Goal: Transaction & Acquisition: Purchase product/service

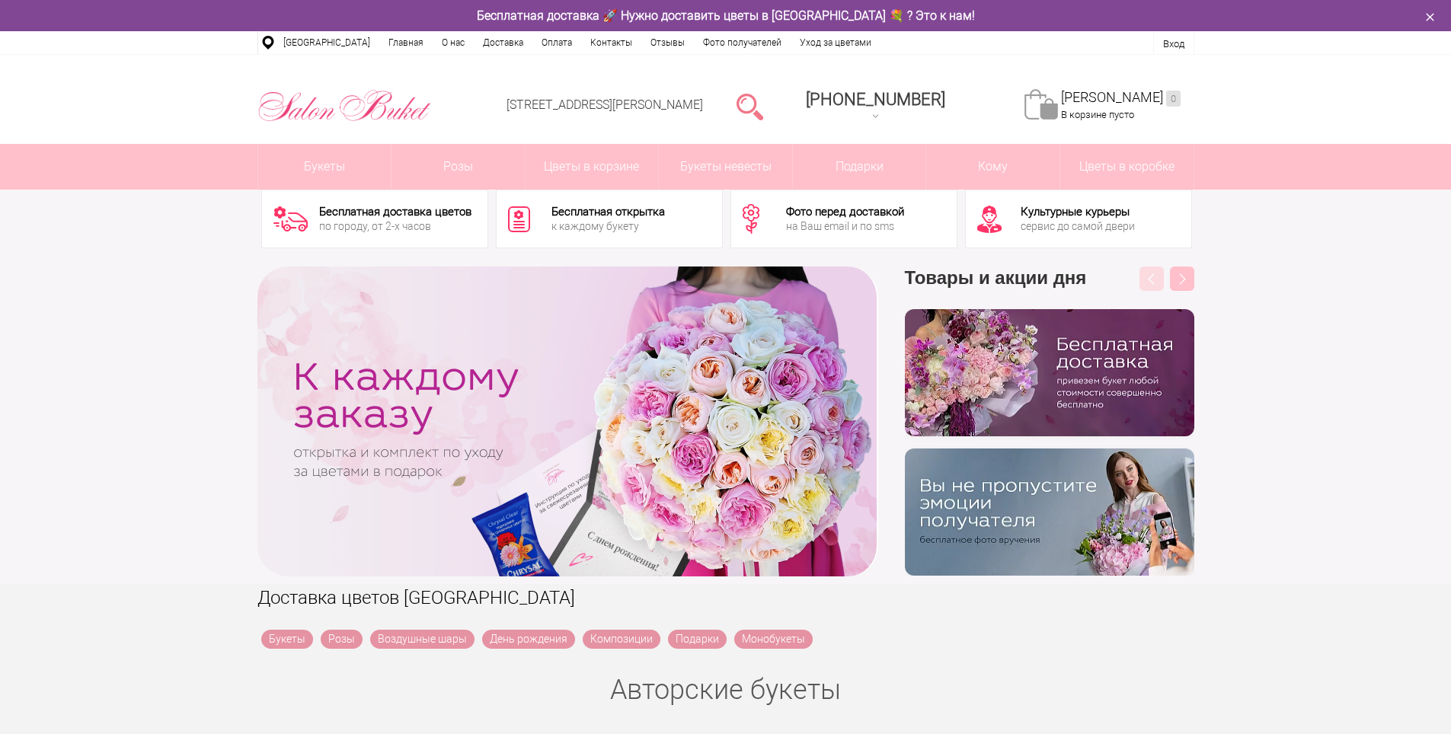
click at [763, 110] on link at bounding box center [750, 106] width 27 height 30
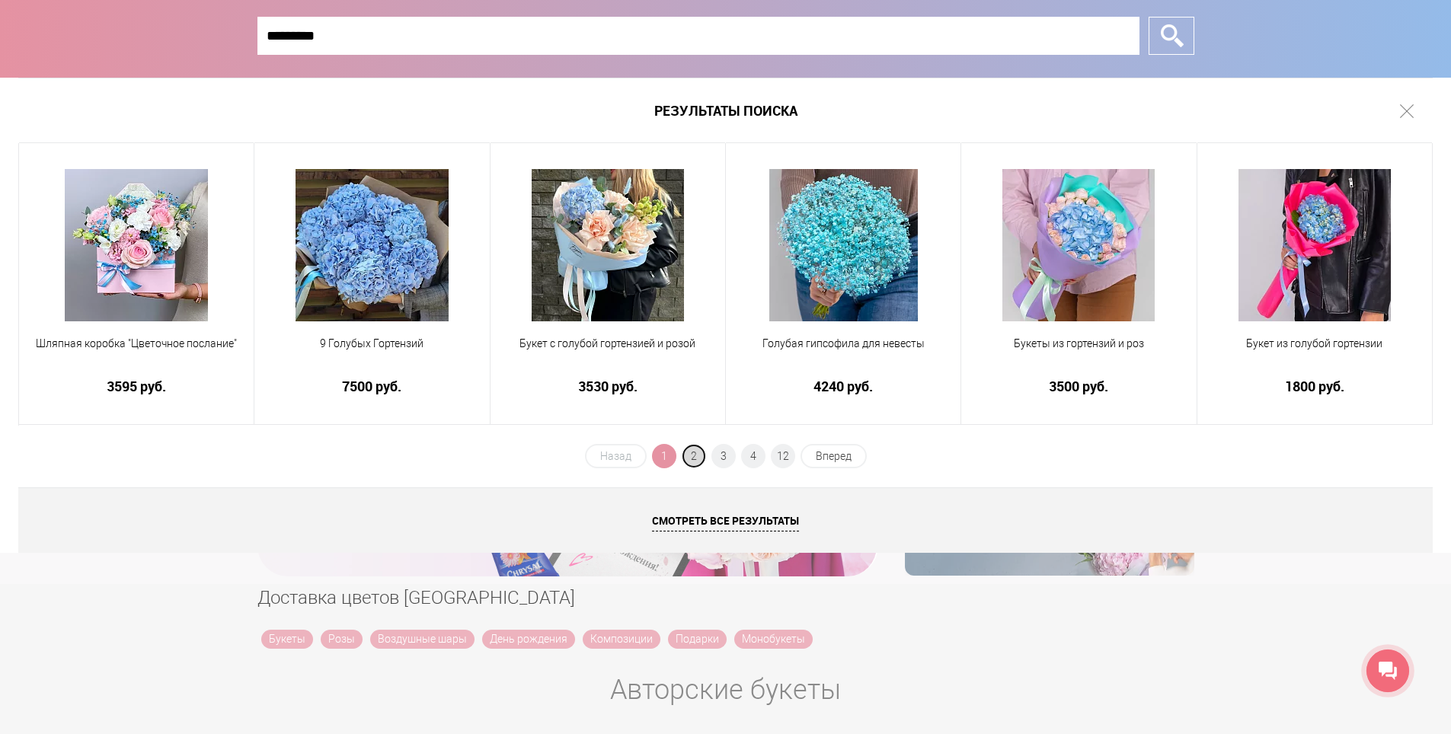
click at [692, 454] on span "2" at bounding box center [694, 456] width 24 height 24
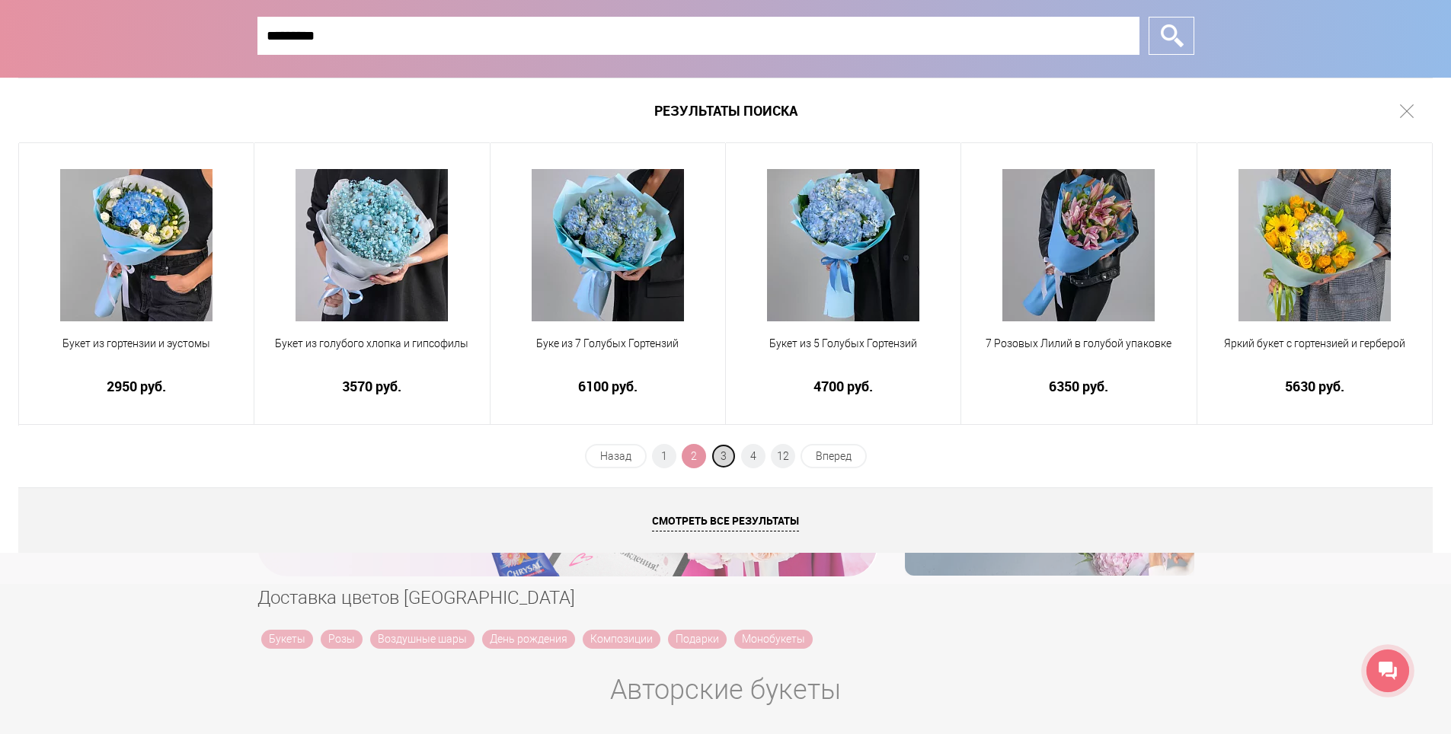
click at [719, 450] on span "3" at bounding box center [724, 456] width 24 height 24
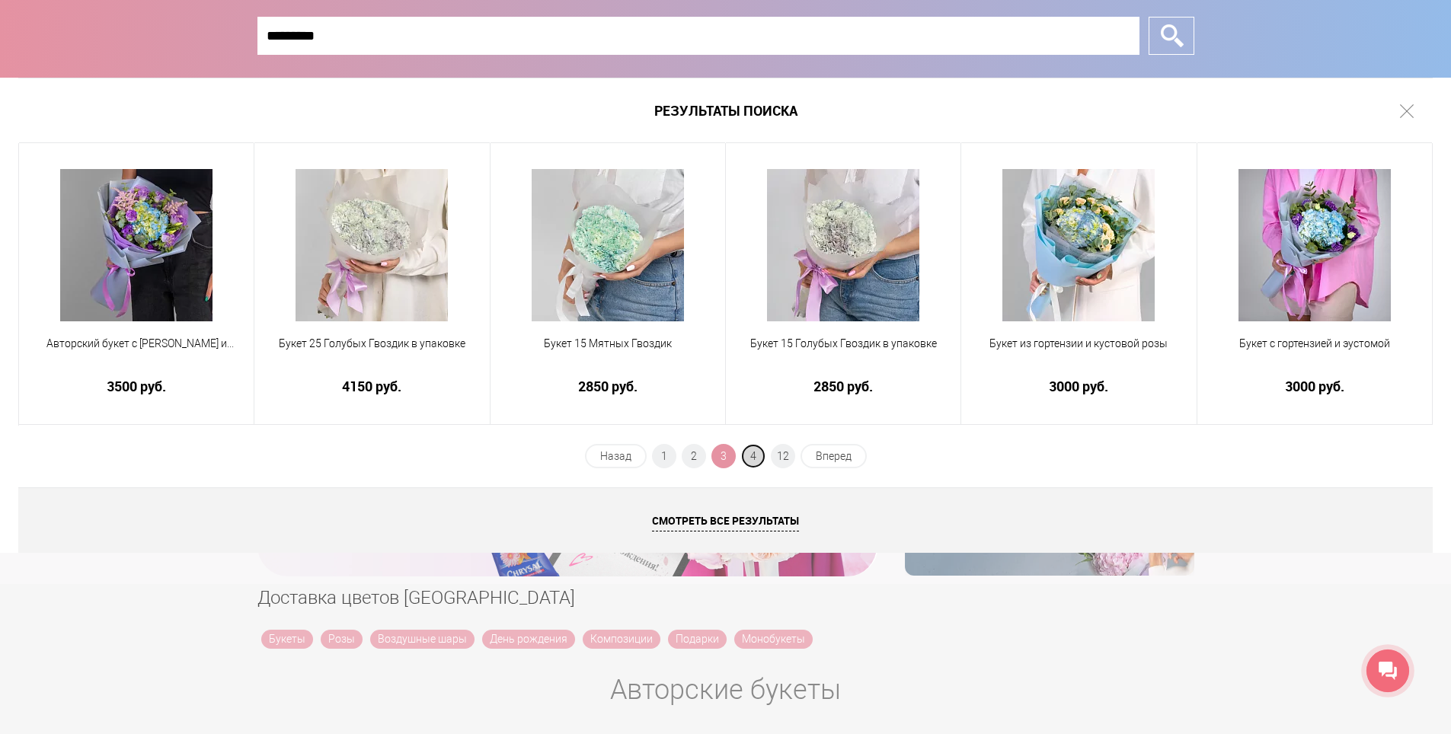
click at [755, 456] on span "4" at bounding box center [753, 456] width 24 height 24
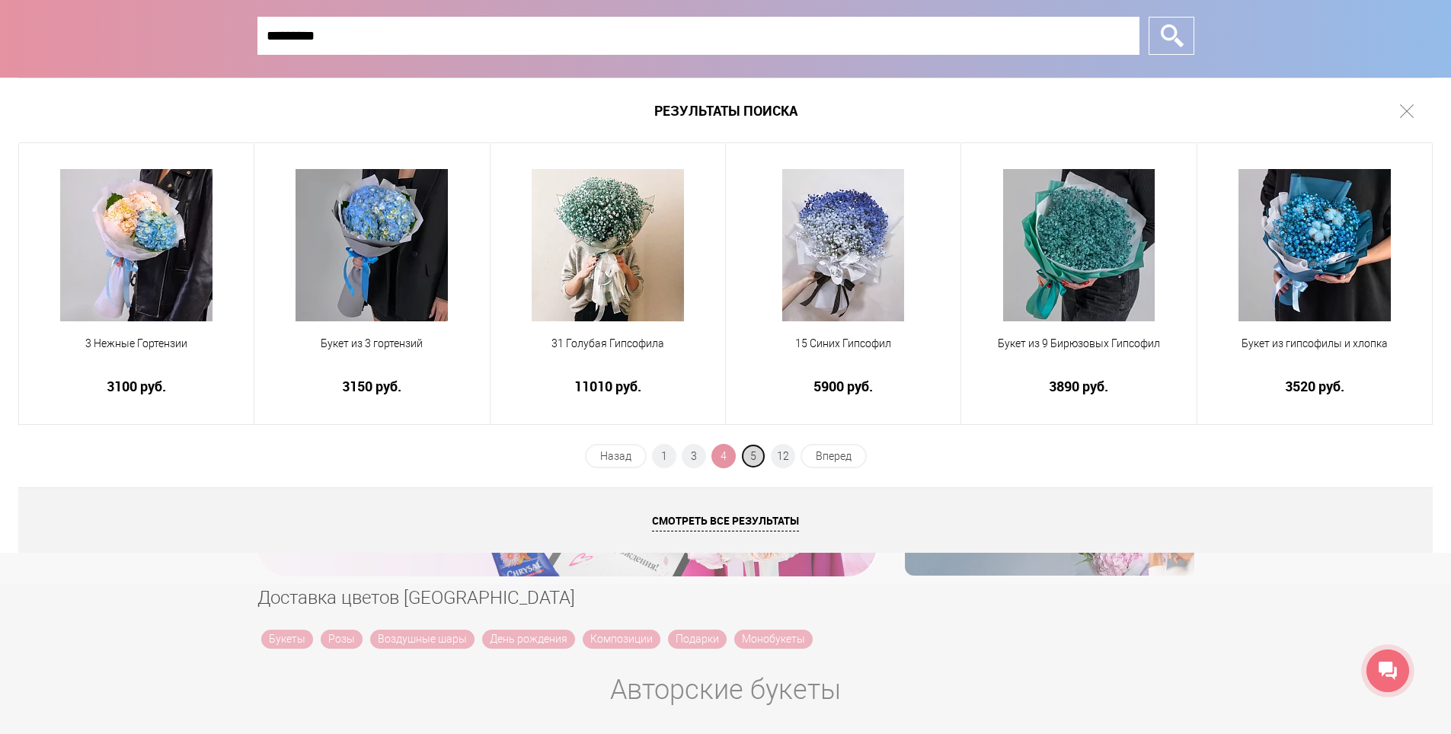
click at [752, 460] on span "5" at bounding box center [753, 456] width 24 height 24
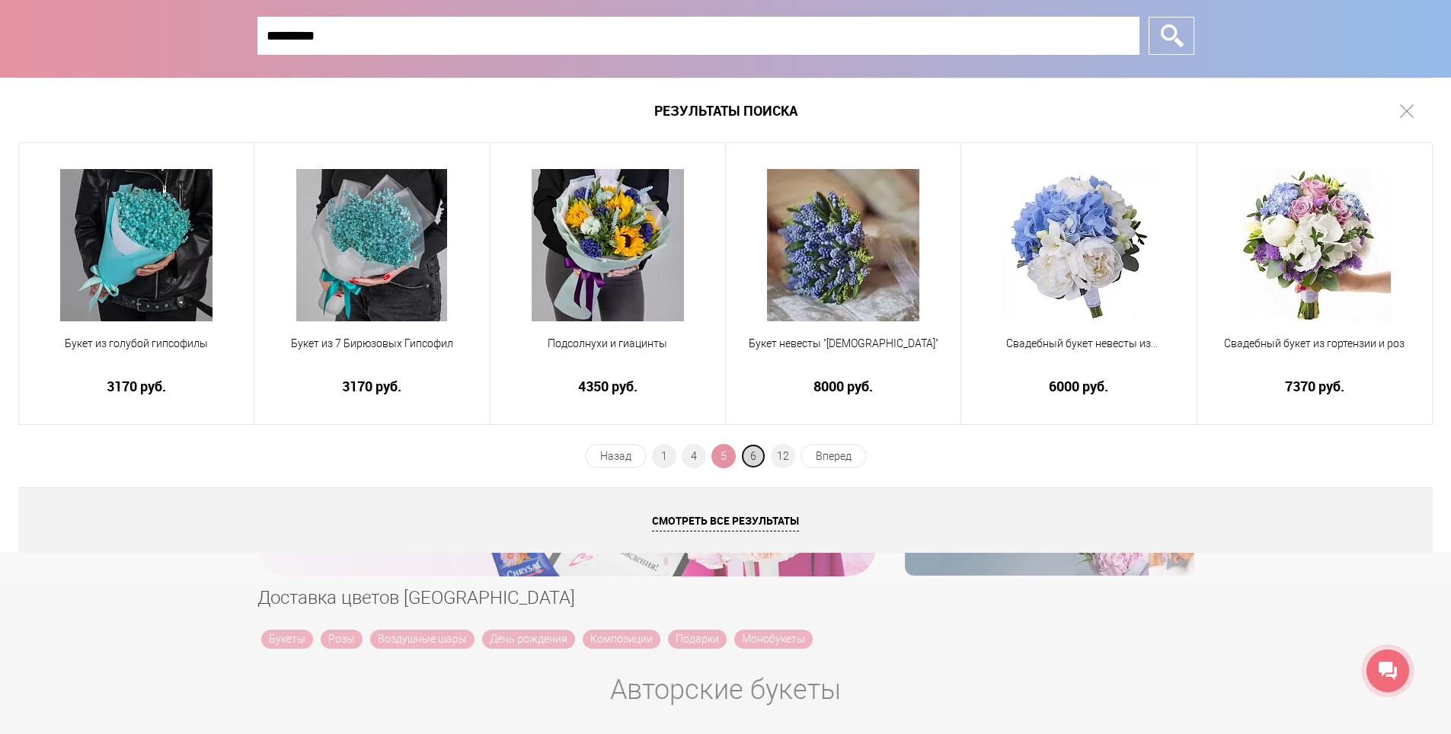
click at [756, 459] on span "6" at bounding box center [753, 456] width 24 height 24
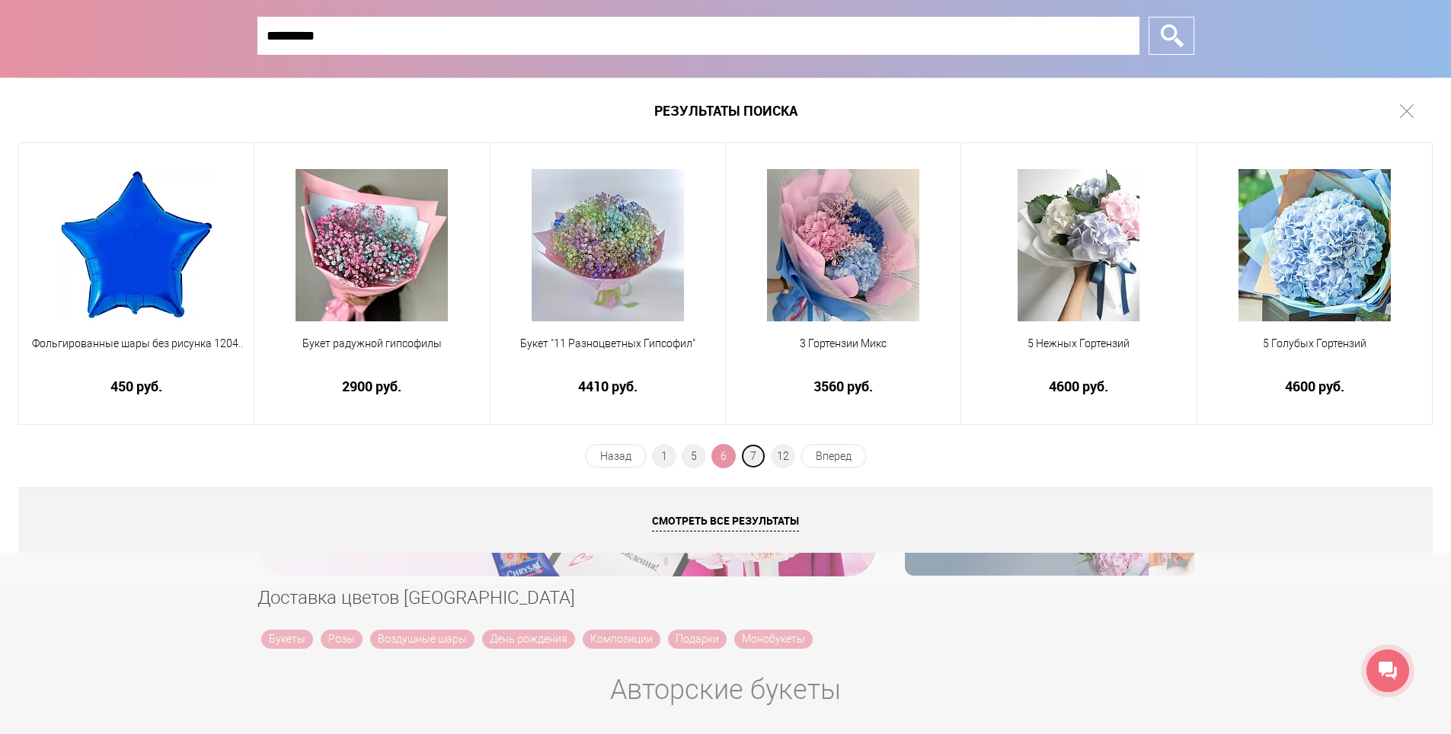
click at [756, 459] on span "7" at bounding box center [753, 456] width 24 height 24
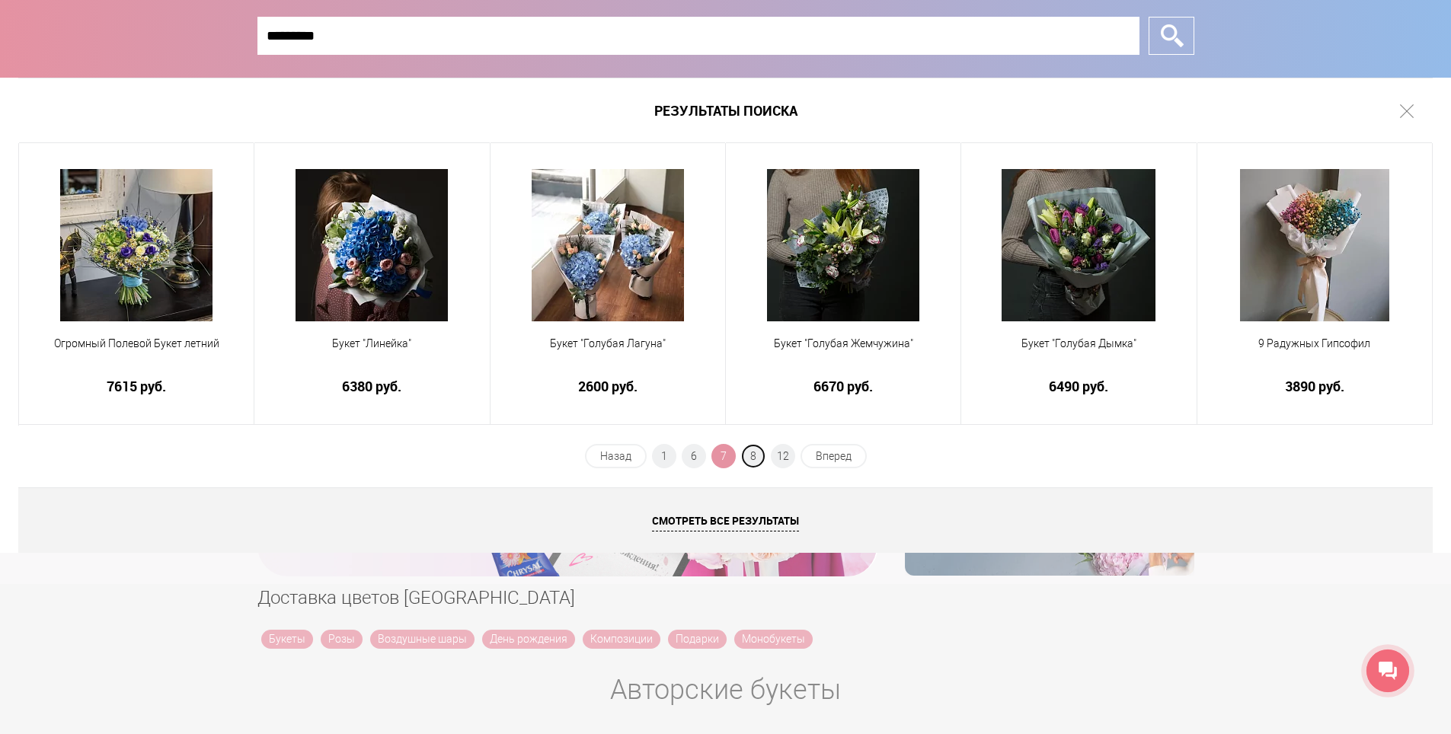
click at [756, 459] on span "8" at bounding box center [753, 456] width 24 height 24
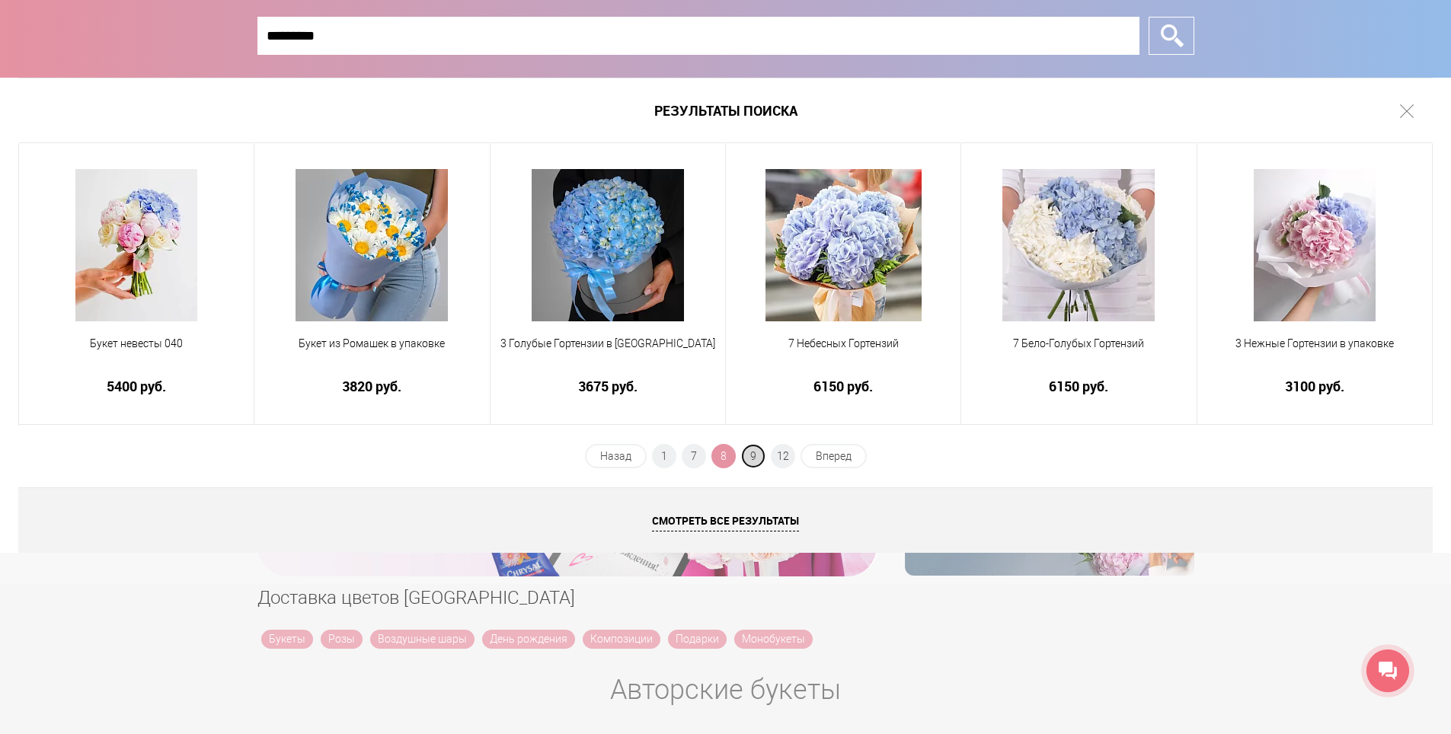
click at [757, 449] on span "9" at bounding box center [753, 456] width 24 height 24
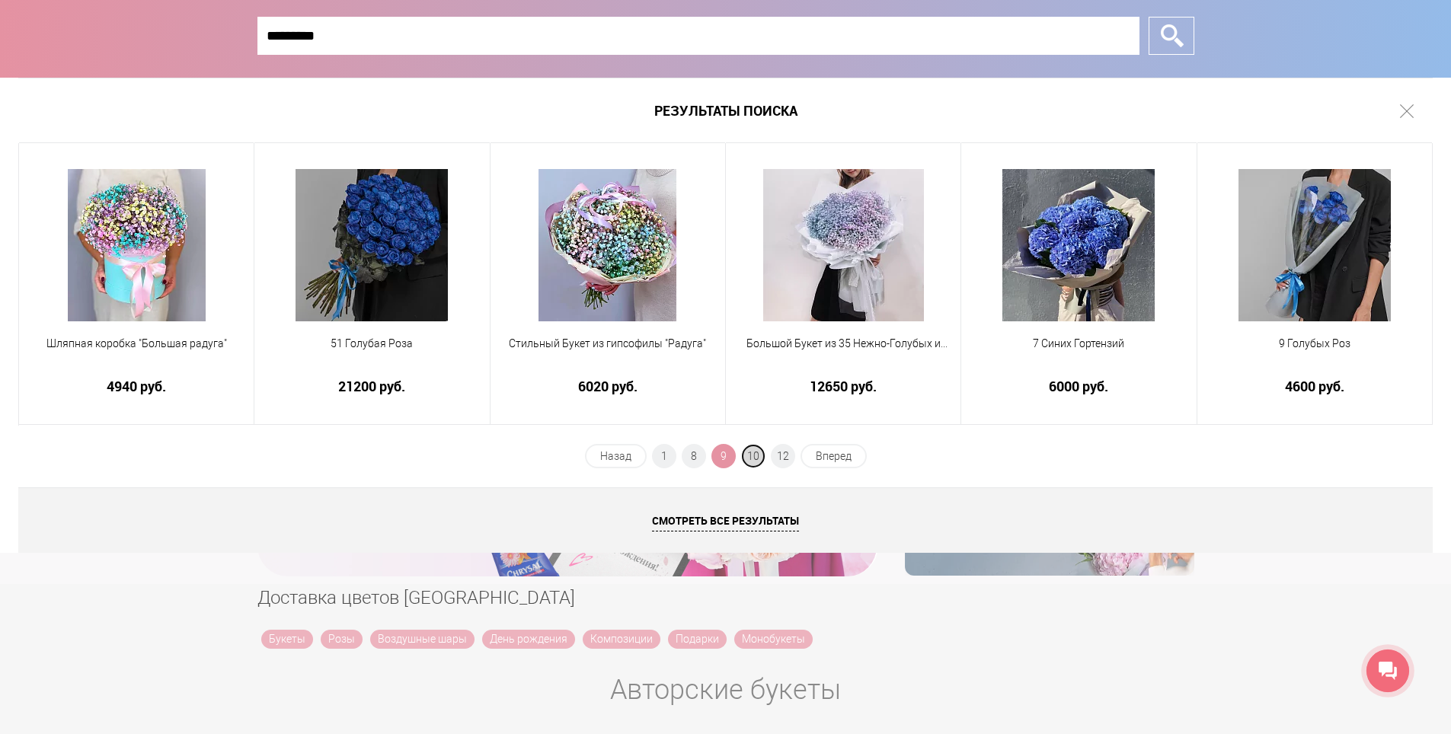
click at [755, 456] on span "10" at bounding box center [753, 456] width 24 height 24
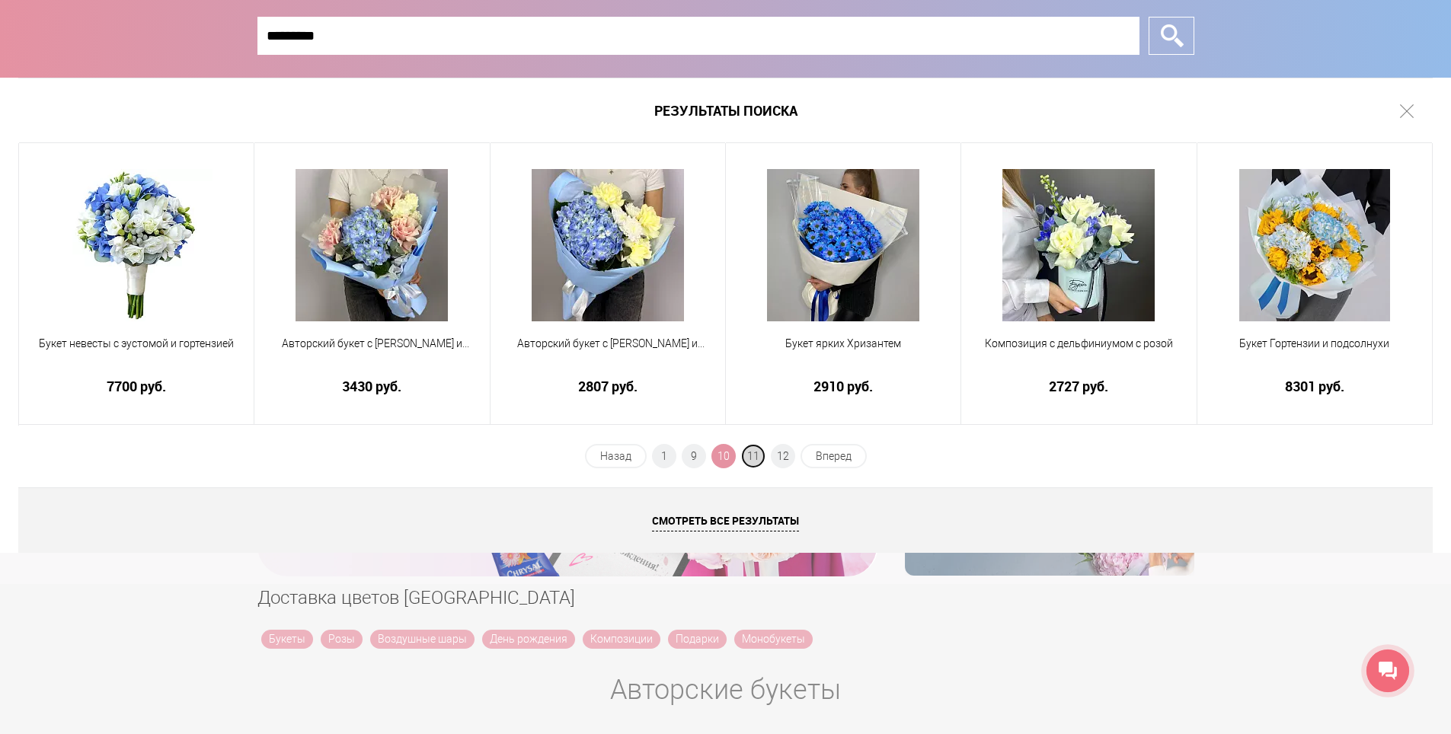
click at [757, 463] on span "11" at bounding box center [753, 456] width 24 height 24
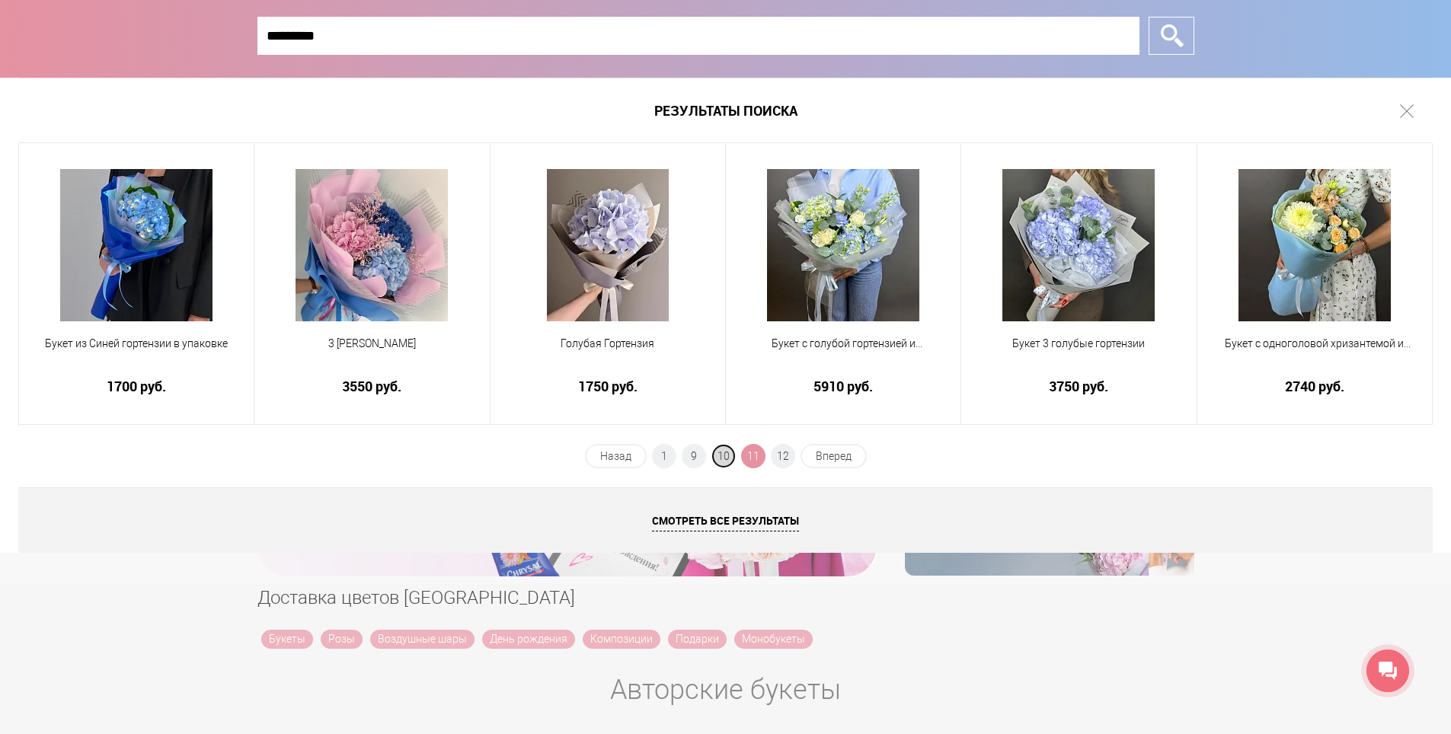
click at [728, 461] on span "10" at bounding box center [724, 456] width 24 height 24
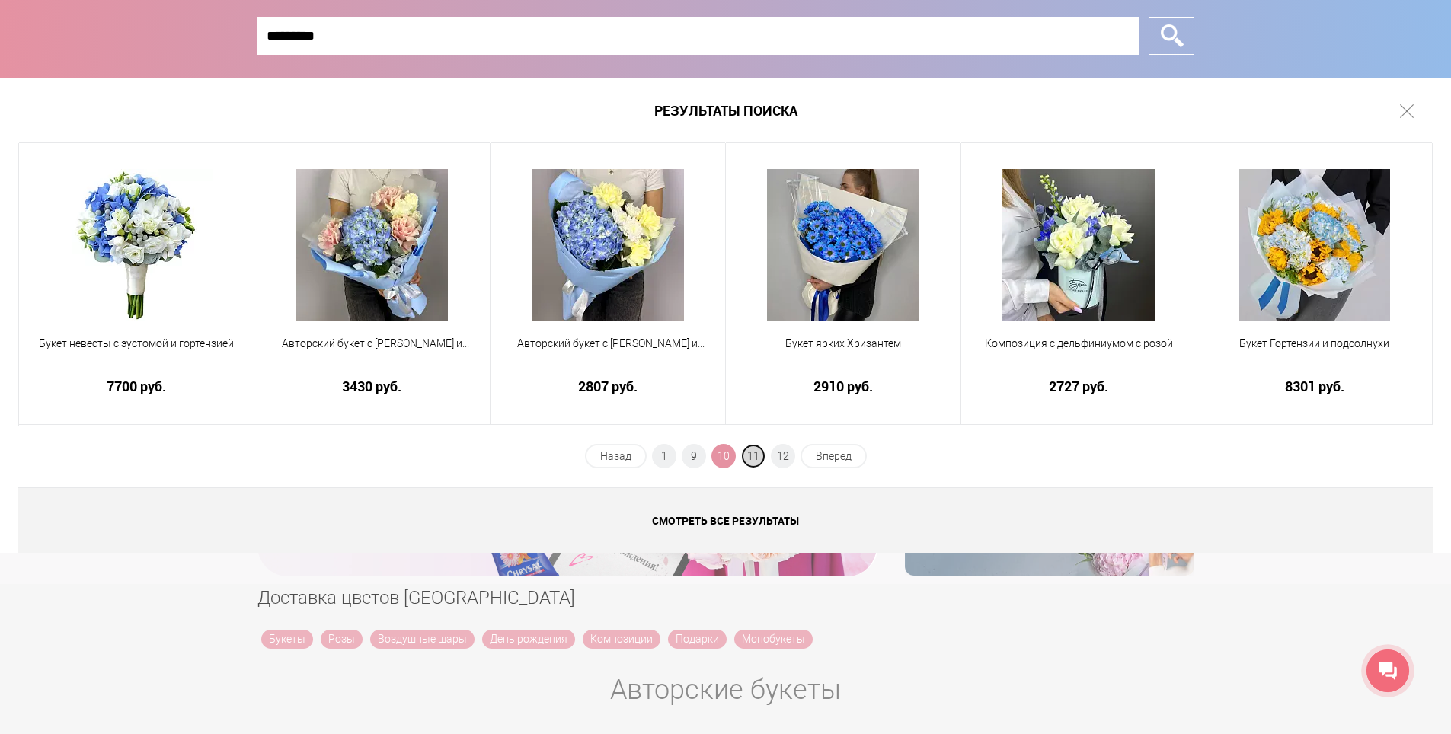
click at [755, 458] on span "11" at bounding box center [753, 456] width 24 height 24
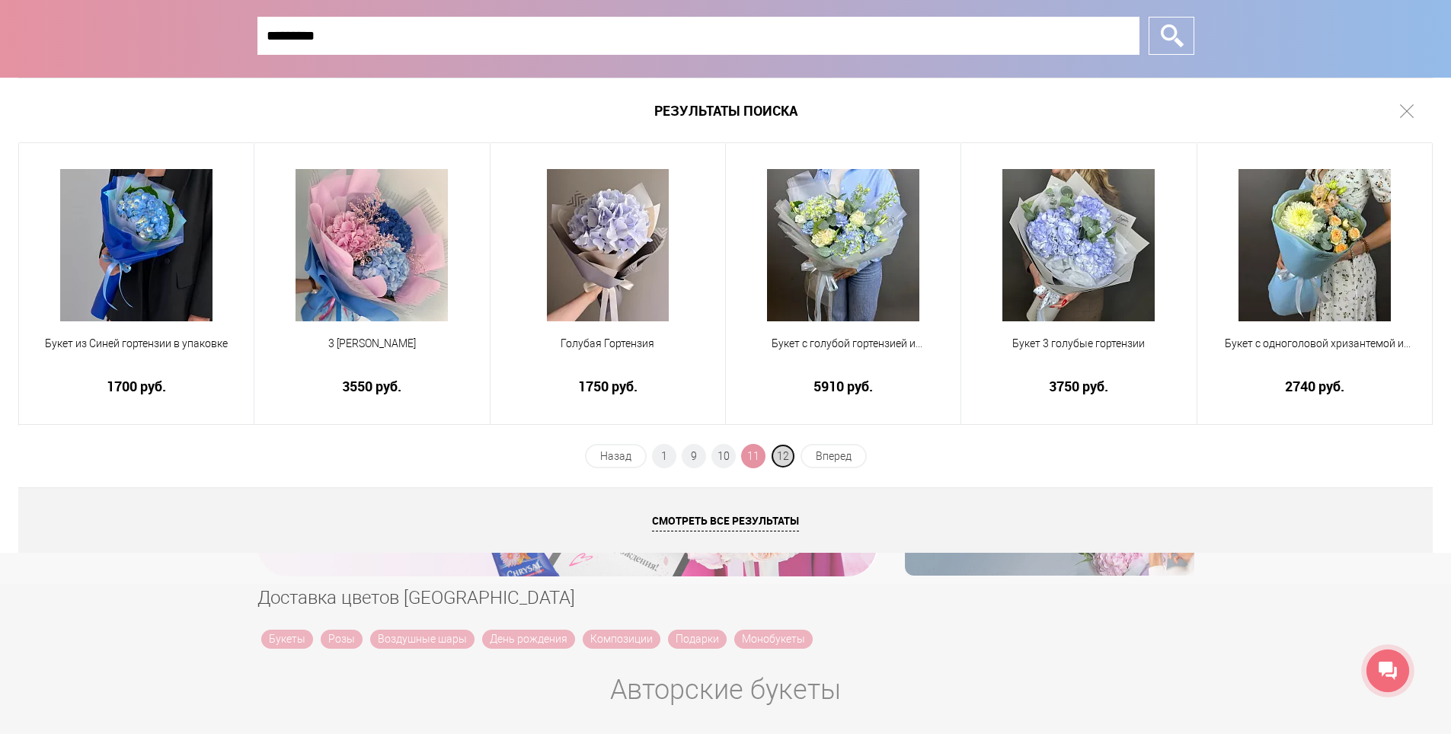
click at [786, 457] on span "12" at bounding box center [783, 456] width 24 height 24
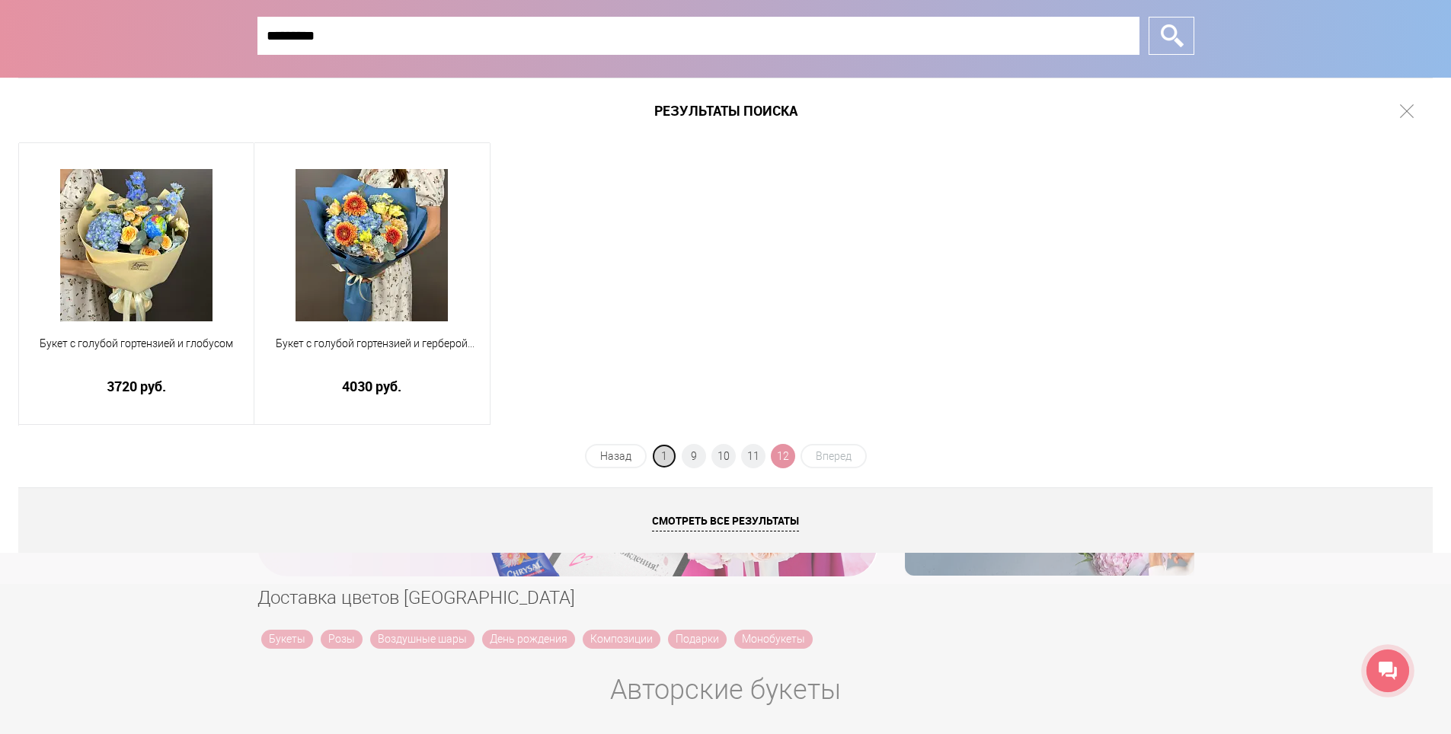
click at [669, 454] on span "1" at bounding box center [664, 456] width 24 height 24
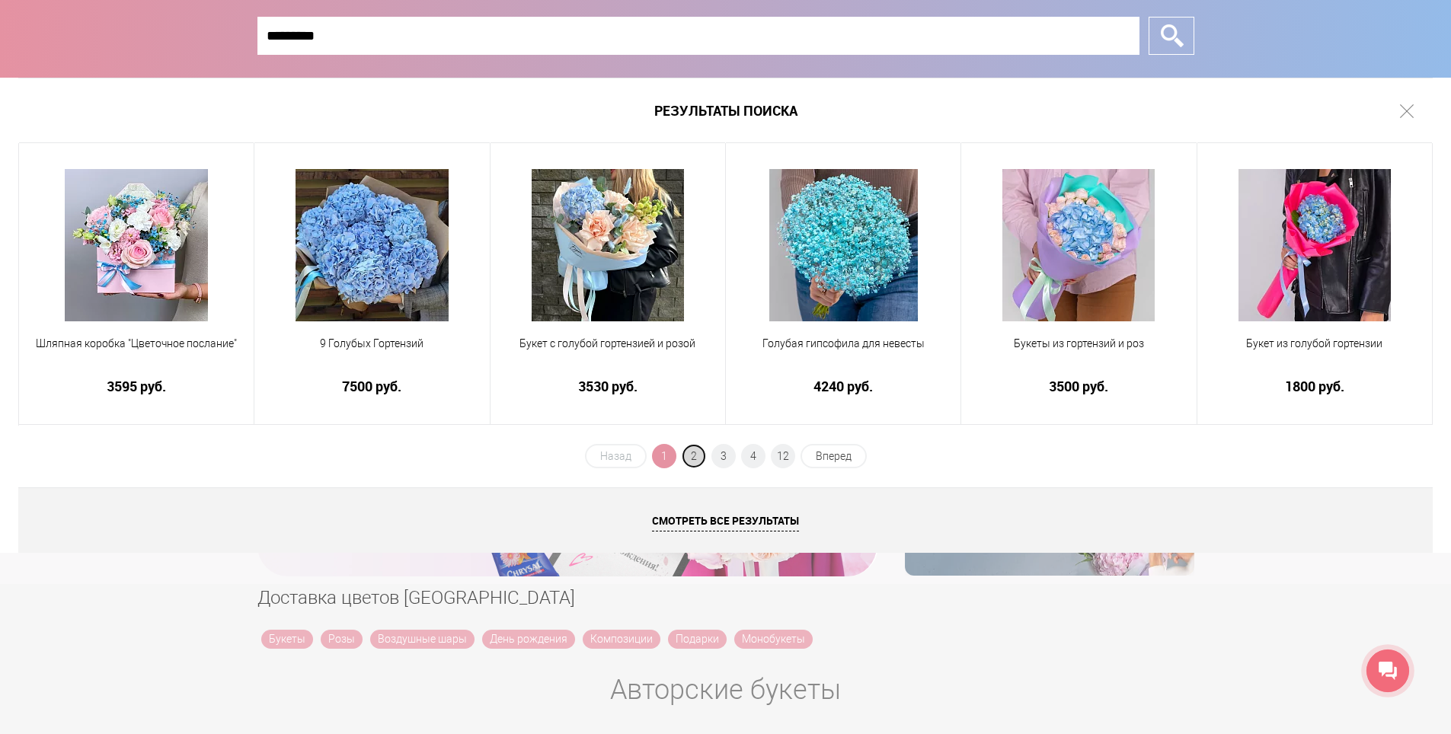
click at [693, 454] on span "2" at bounding box center [694, 456] width 24 height 24
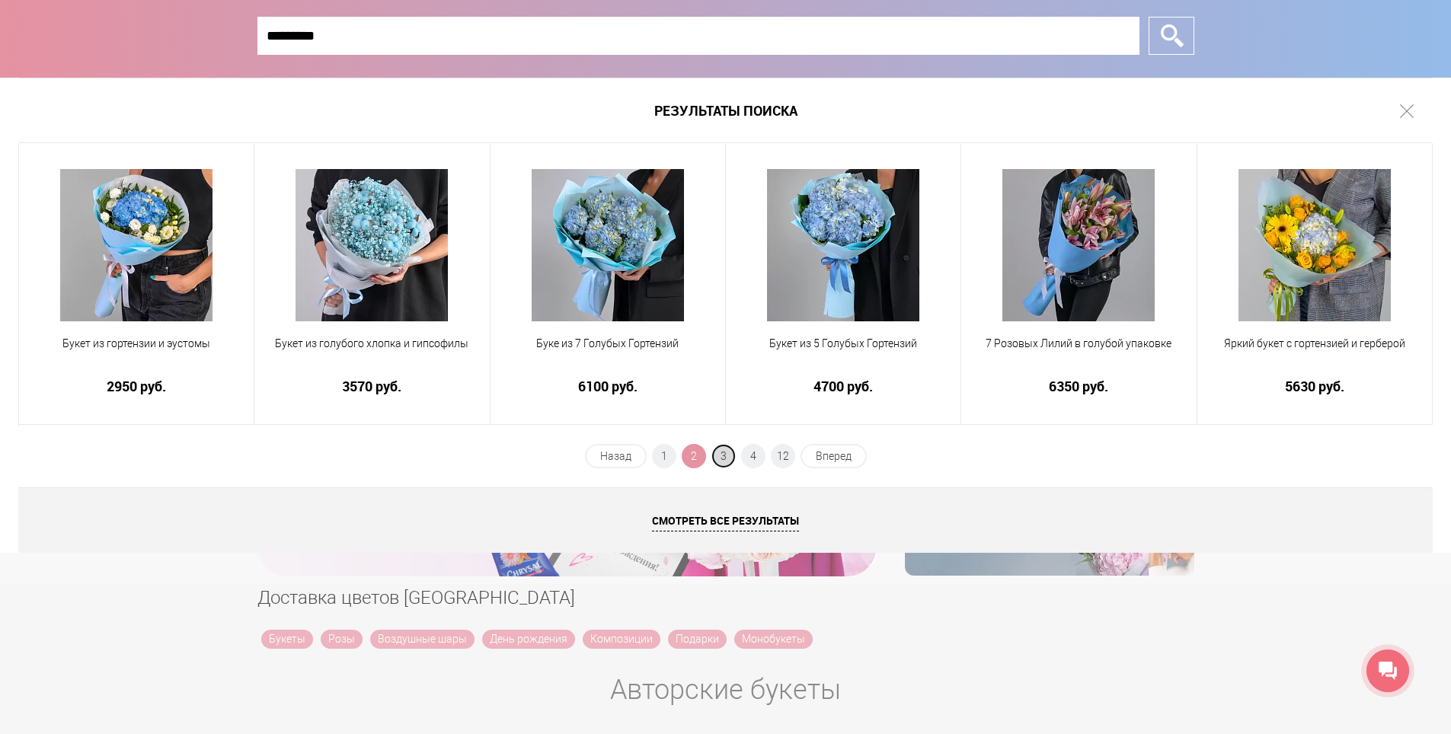
click at [722, 454] on span "3" at bounding box center [724, 456] width 24 height 24
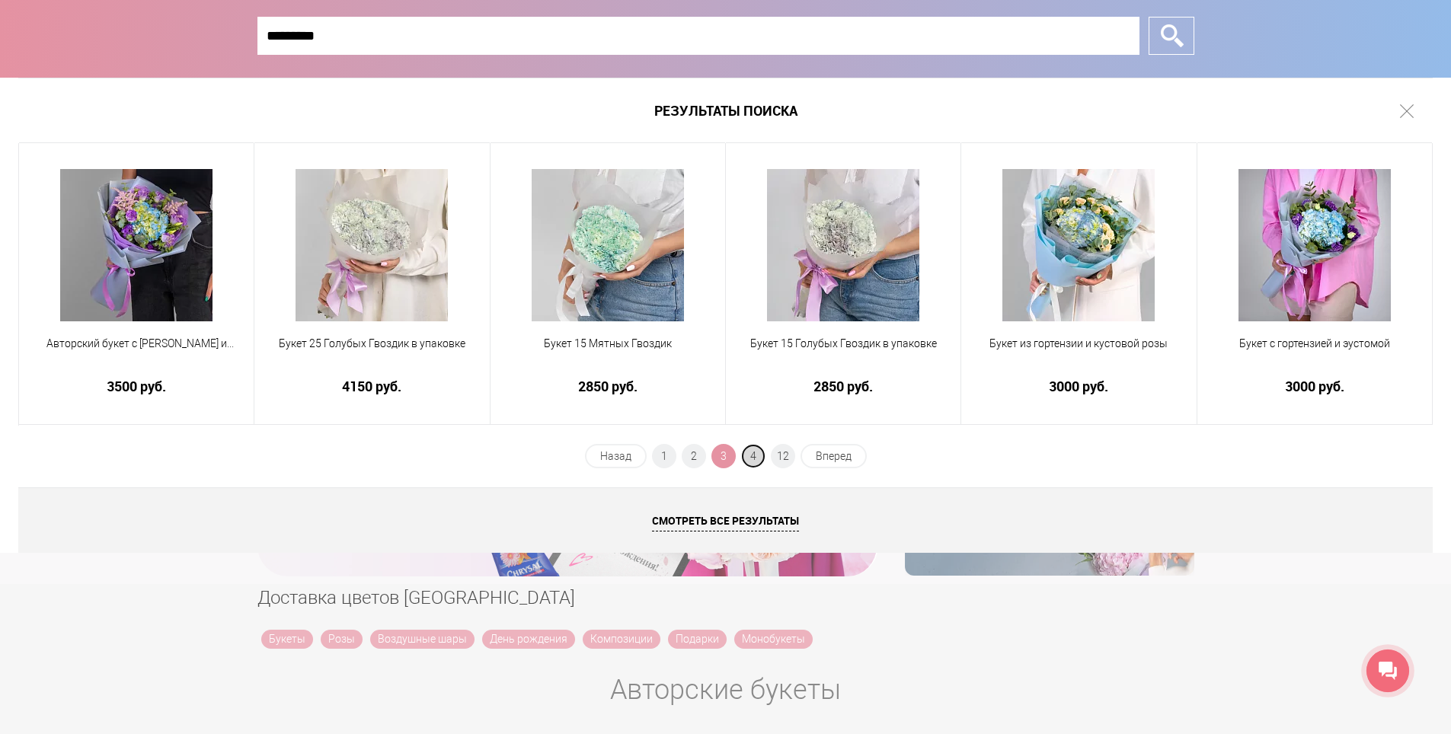
click at [754, 461] on span "4" at bounding box center [753, 456] width 24 height 24
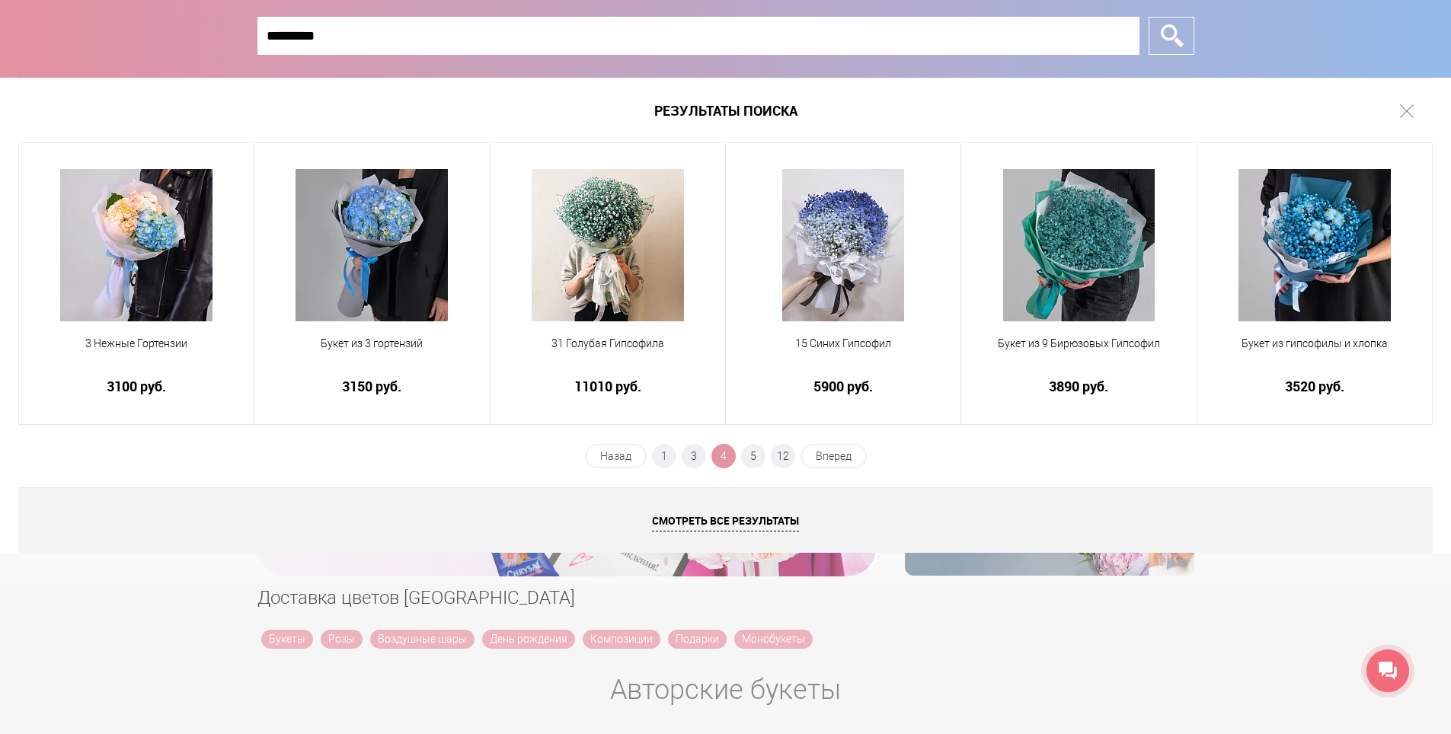
click at [386, 43] on input "*********" at bounding box center [699, 36] width 882 height 38
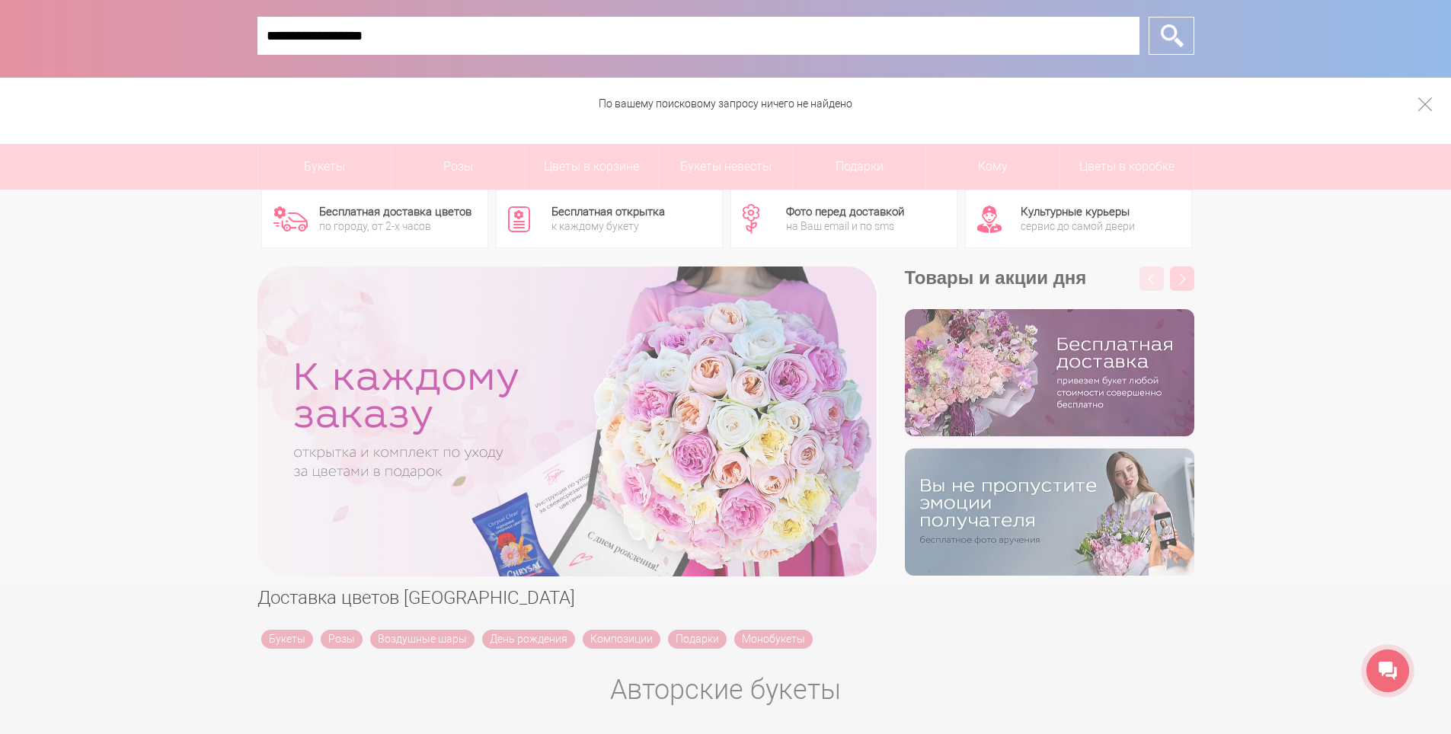
type input "**********"
click at [1149, 17] on input "*" at bounding box center [1172, 36] width 46 height 38
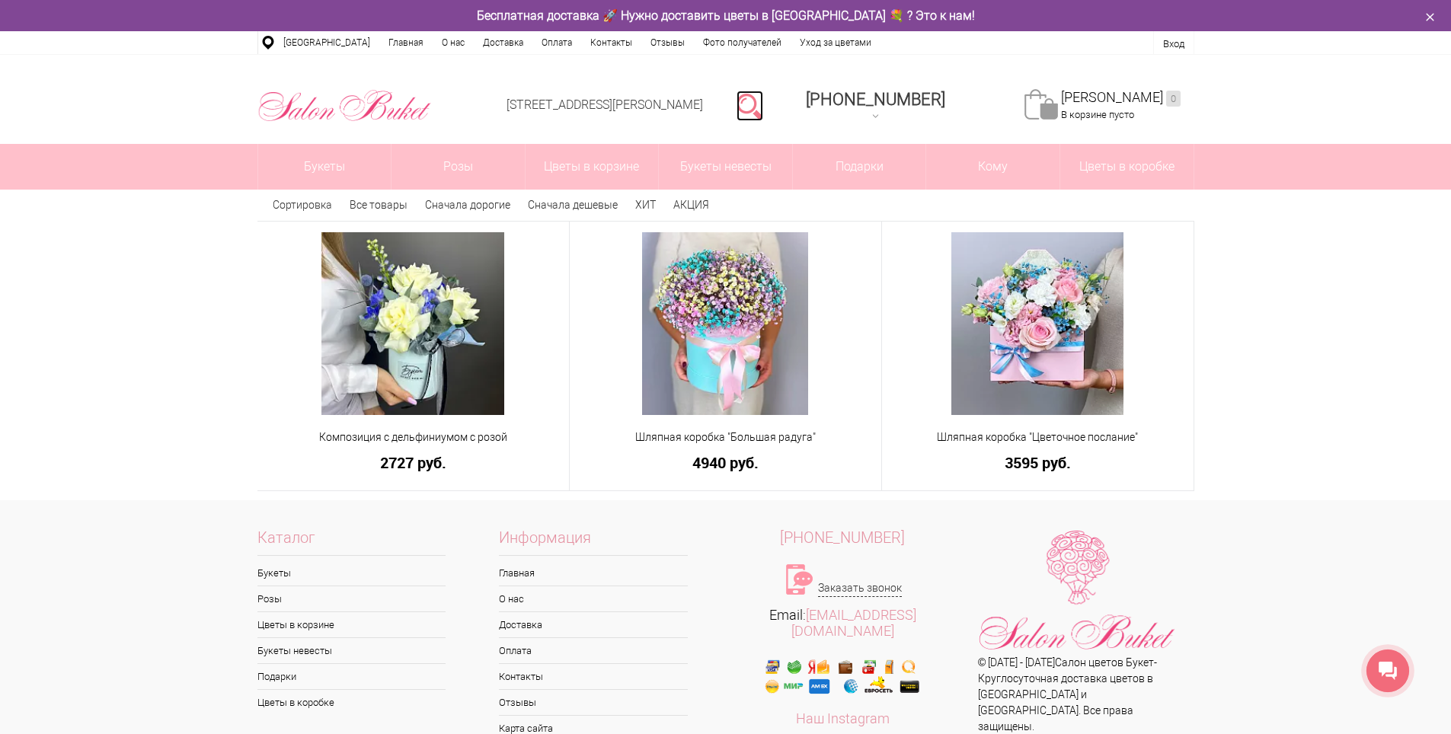
click at [763, 107] on link at bounding box center [750, 106] width 27 height 30
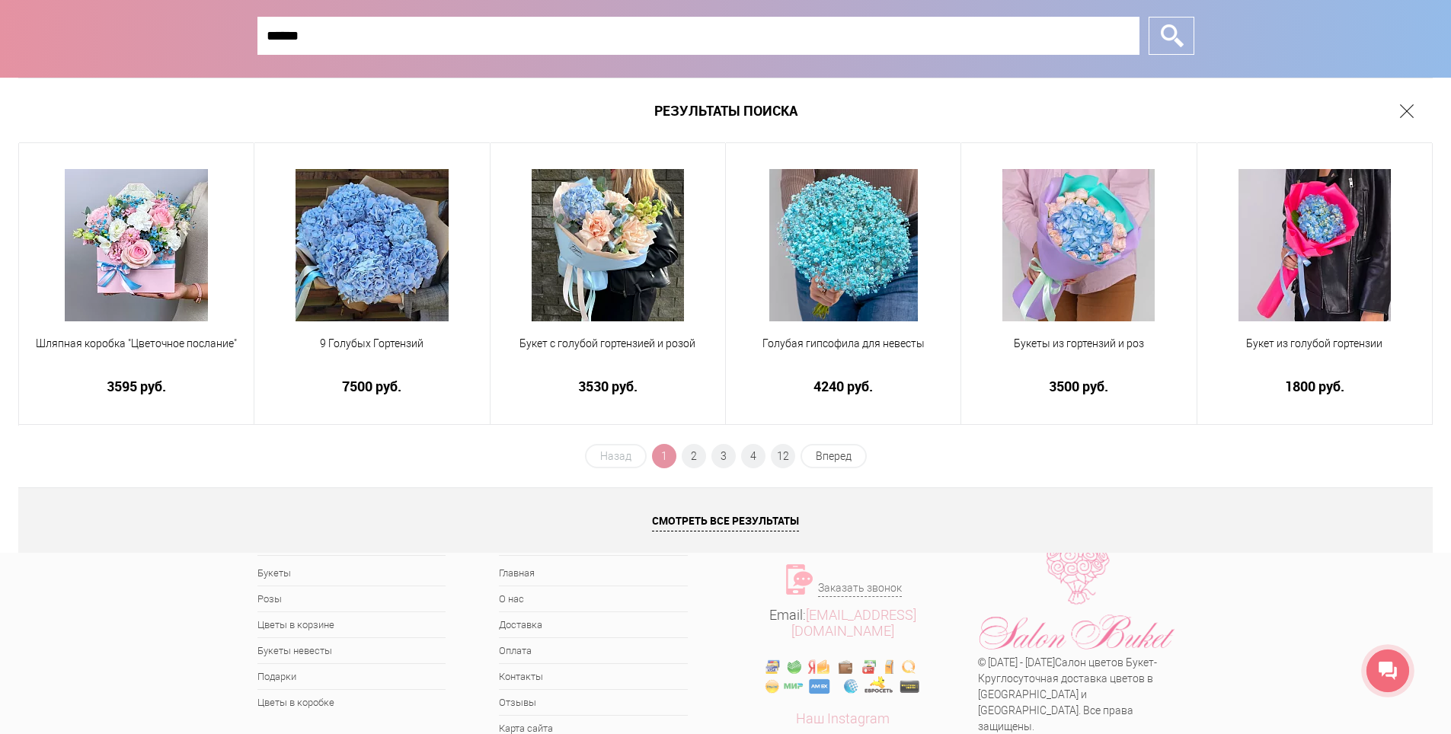
type input "******"
click at [1407, 113] on link at bounding box center [1407, 111] width 14 height 14
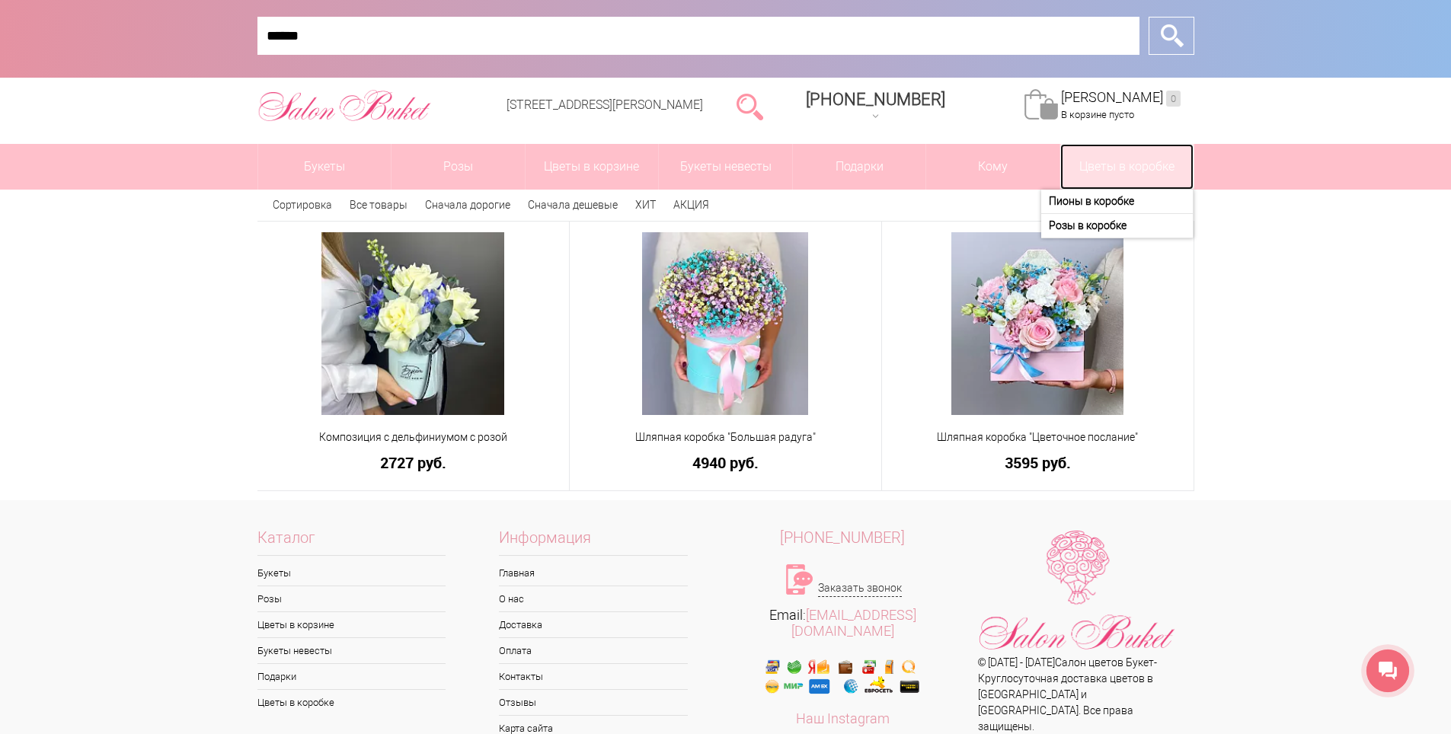
click at [1112, 166] on link "Цветы в коробке" at bounding box center [1127, 167] width 133 height 46
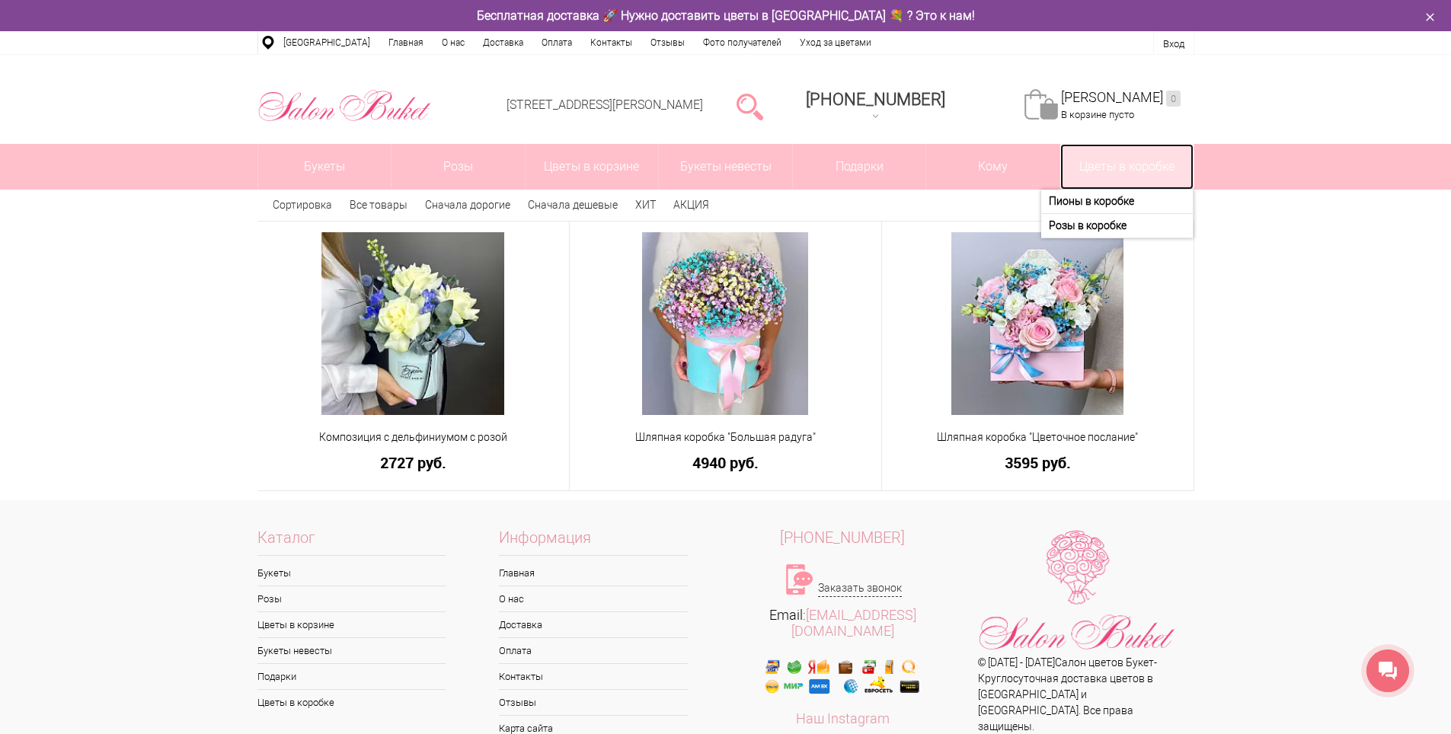
click at [1112, 166] on link "Цветы в коробке" at bounding box center [1127, 167] width 133 height 46
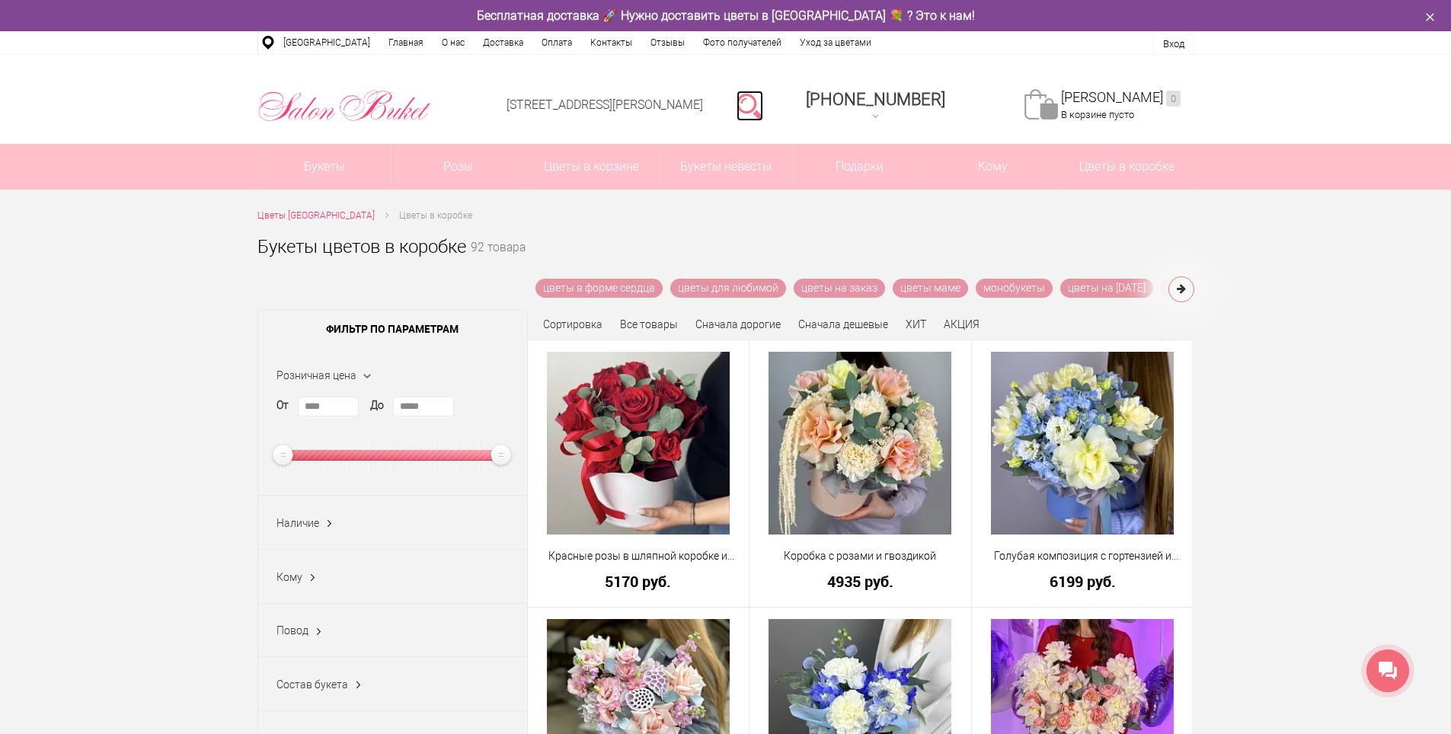
click at [763, 100] on link at bounding box center [750, 106] width 27 height 30
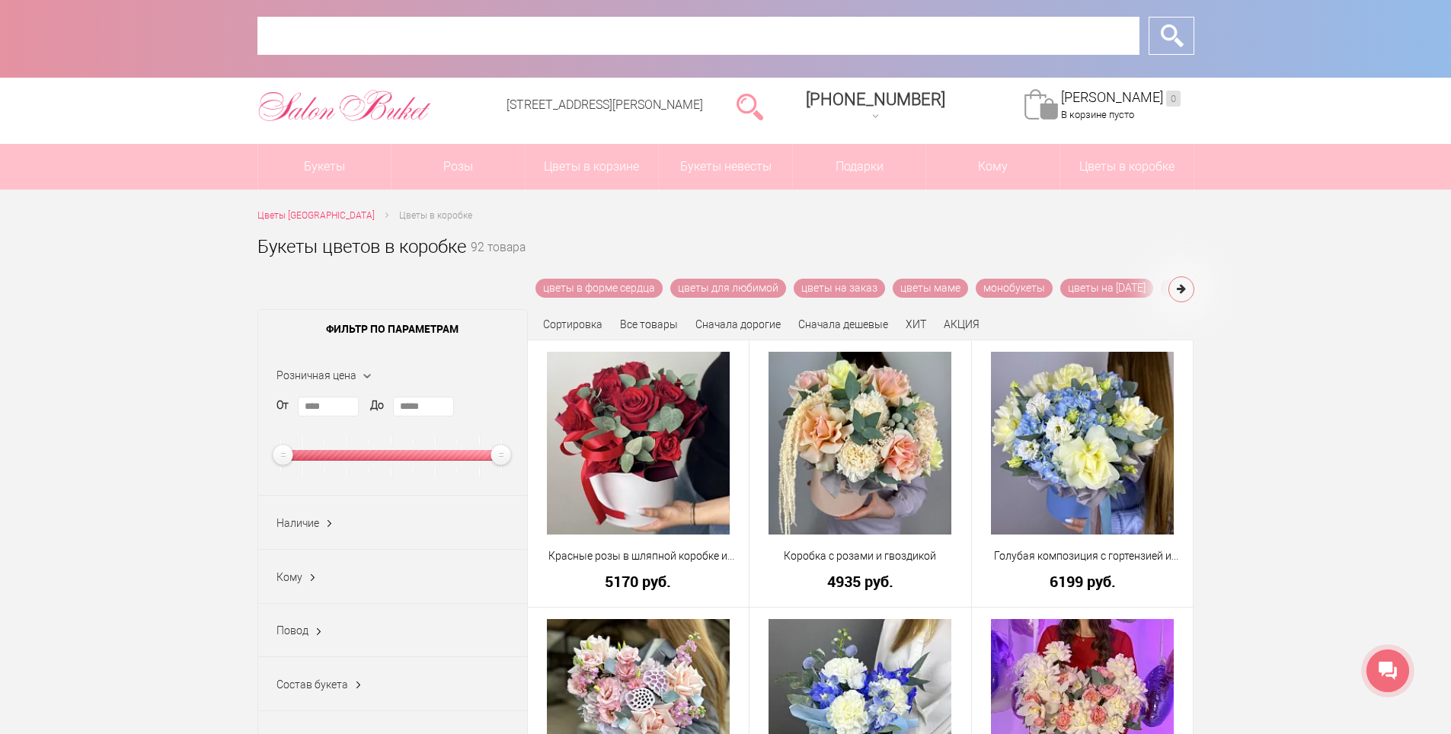
paste input "**********"
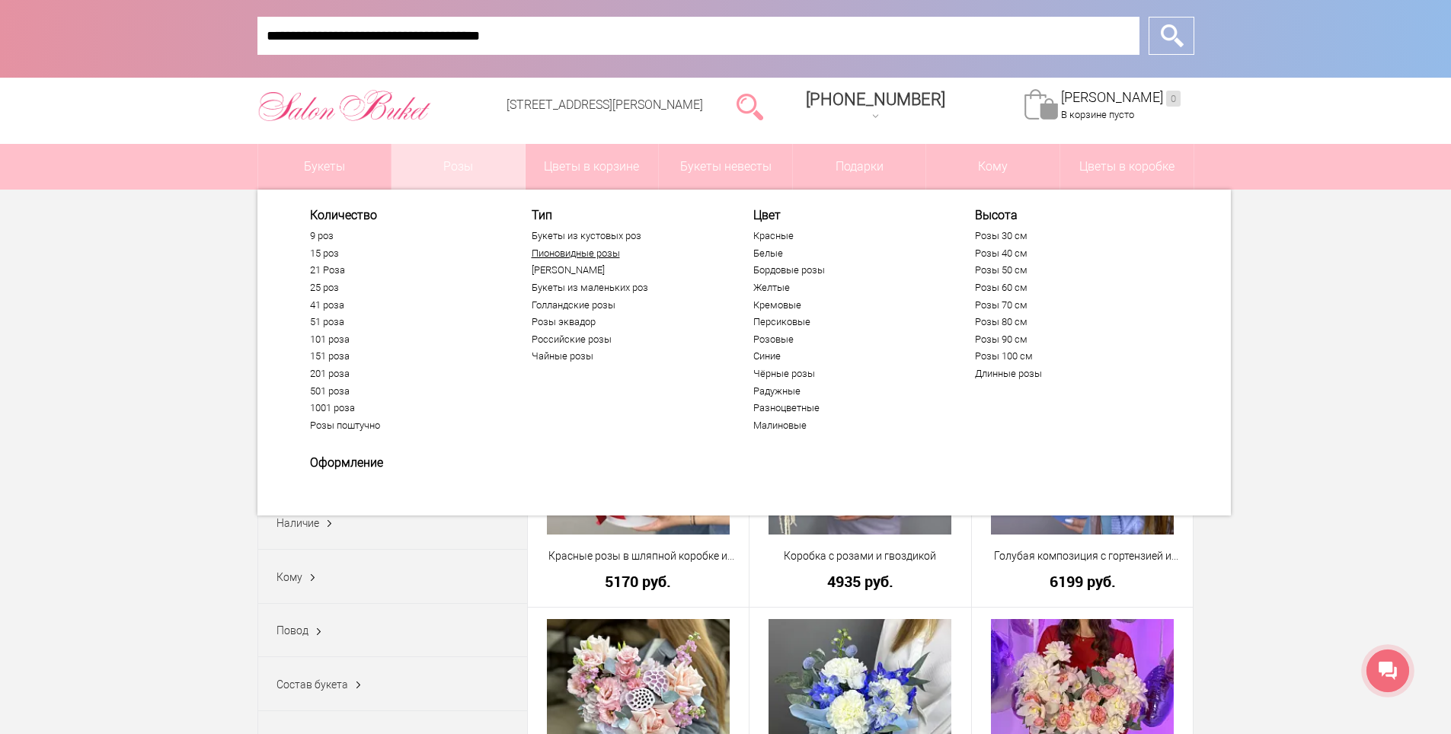
type input "**********"
click at [1149, 17] on input "*" at bounding box center [1172, 36] width 46 height 38
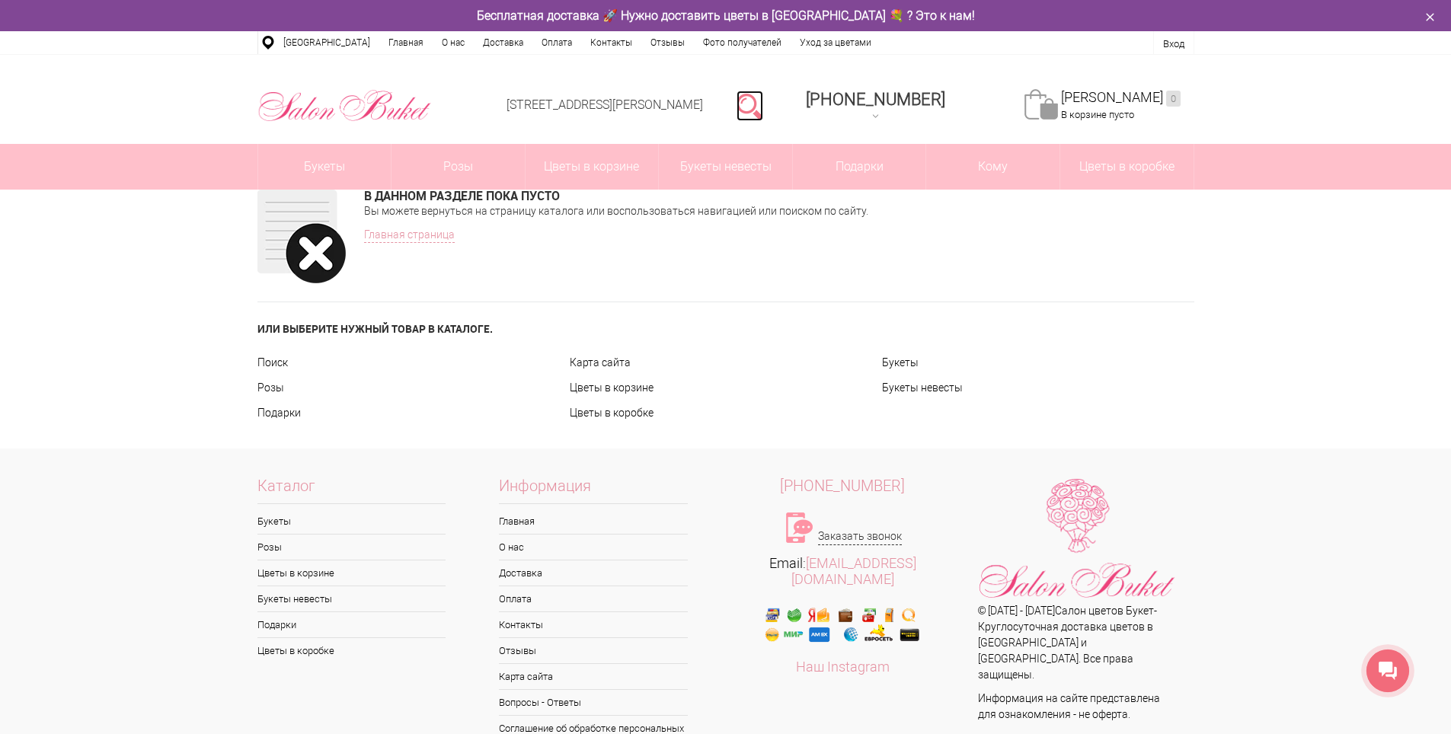
click at [763, 104] on link at bounding box center [750, 106] width 27 height 30
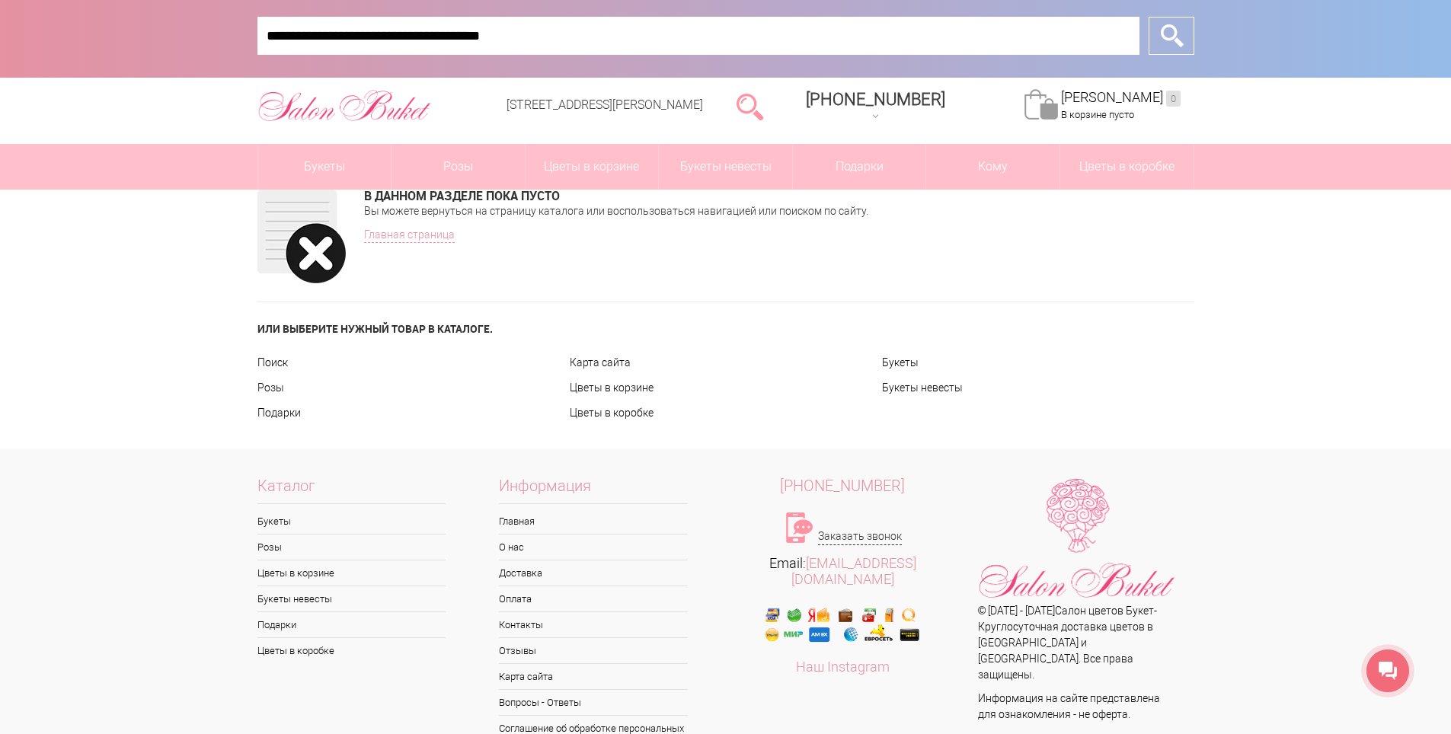
drag, startPoint x: 551, startPoint y: 28, endPoint x: 403, endPoint y: 40, distance: 148.2
click at [403, 40] on input "**********" at bounding box center [699, 36] width 882 height 38
click at [555, 35] on input "**********" at bounding box center [699, 36] width 882 height 38
drag, startPoint x: 408, startPoint y: 34, endPoint x: 184, endPoint y: 21, distance: 224.4
click at [184, 21] on div "**********" at bounding box center [725, 39] width 1451 height 78
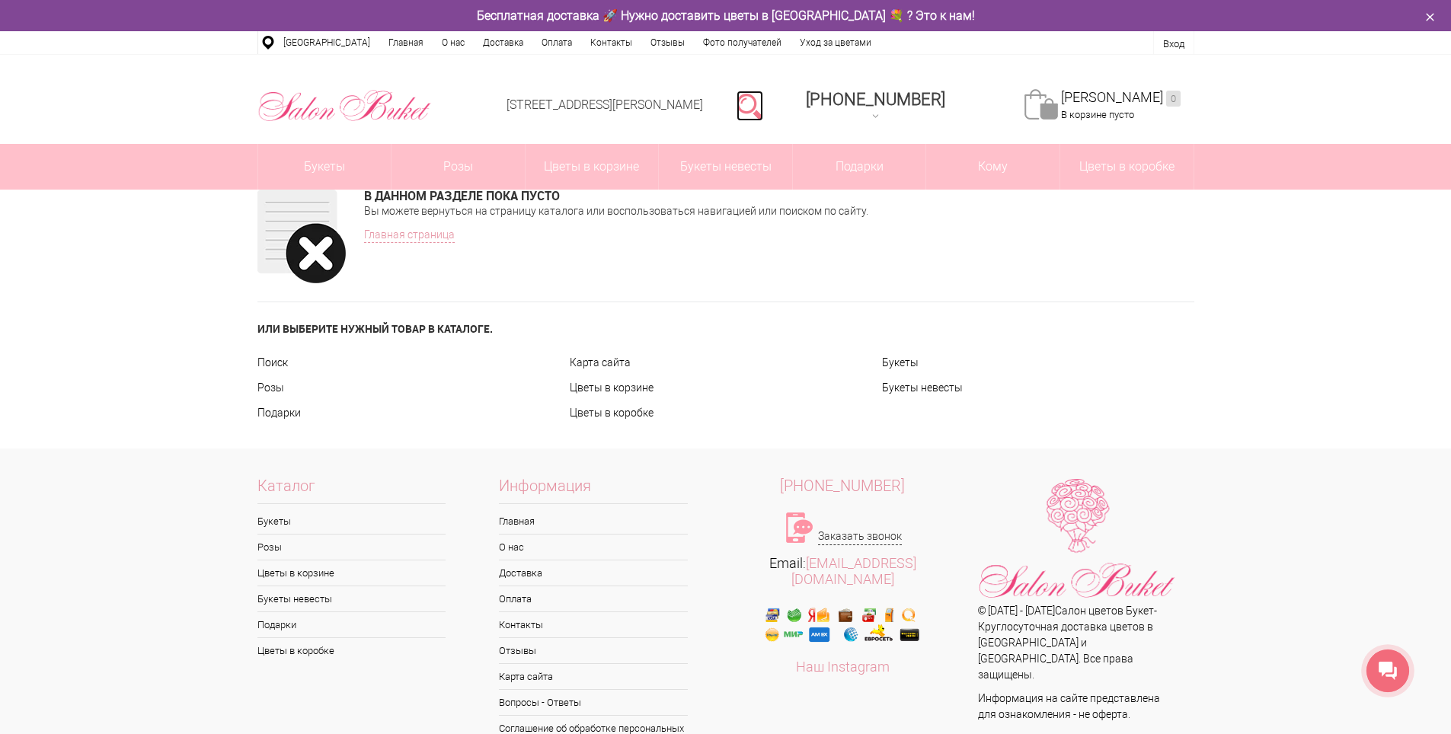
click at [763, 105] on link at bounding box center [750, 106] width 27 height 30
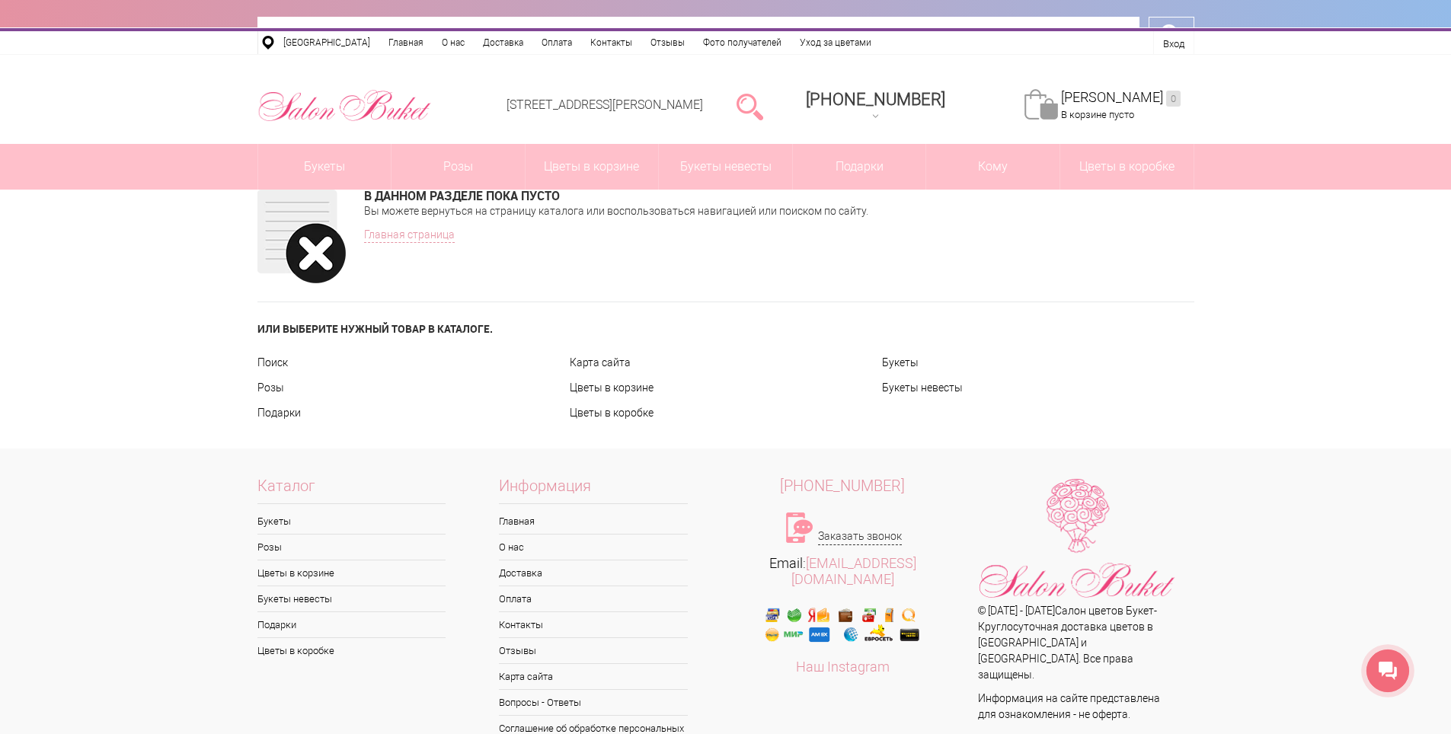
type input "**********"
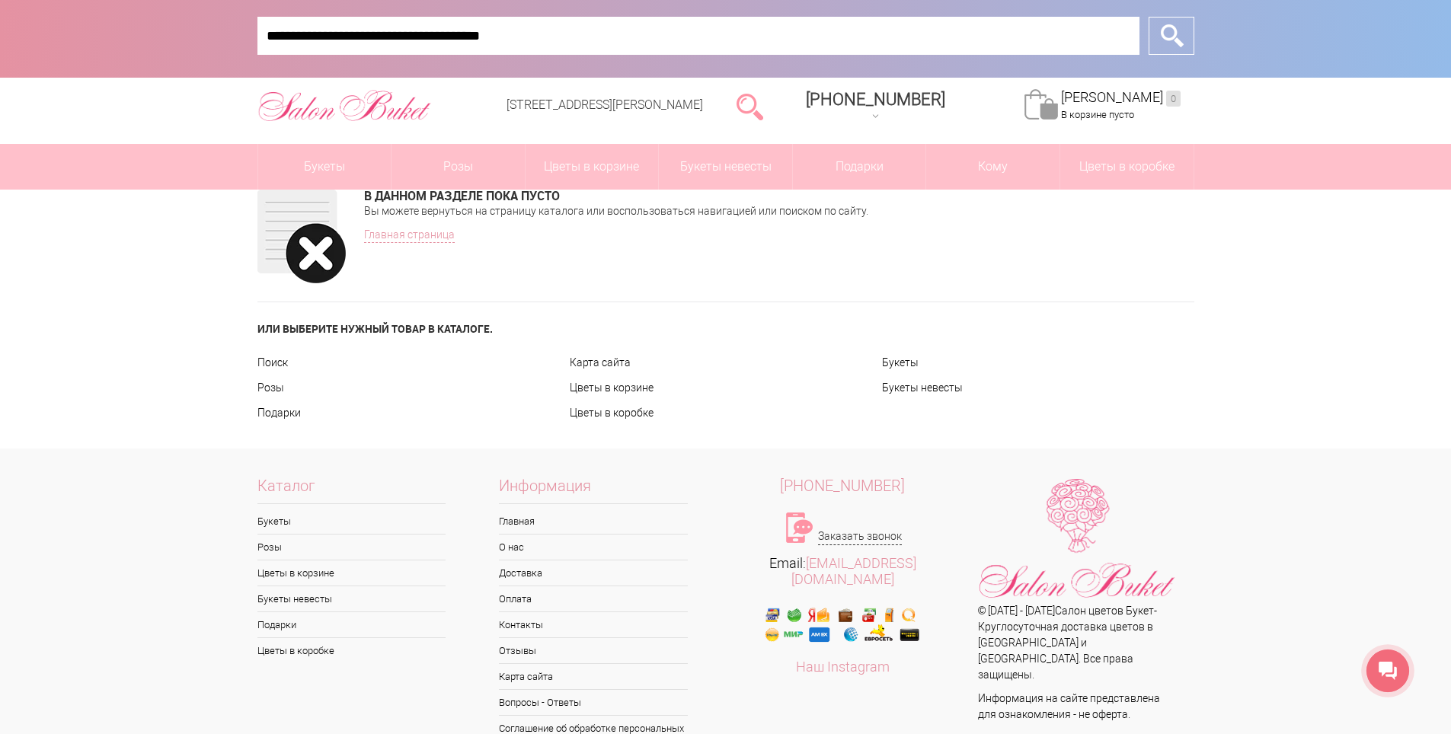
drag, startPoint x: 549, startPoint y: 32, endPoint x: 183, endPoint y: 32, distance: 366.5
click at [183, 32] on div "**********" at bounding box center [725, 39] width 1451 height 78
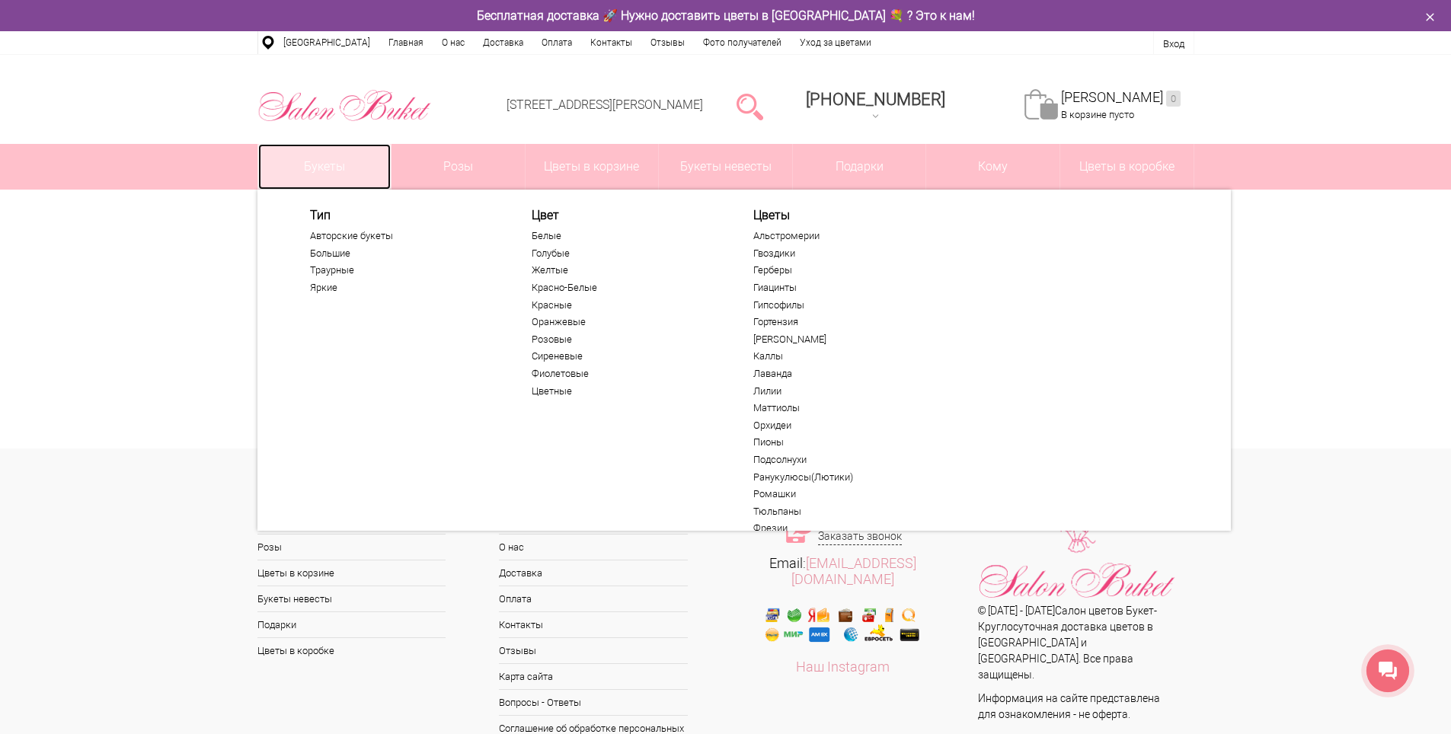
click at [319, 167] on link "Букеты" at bounding box center [324, 167] width 133 height 46
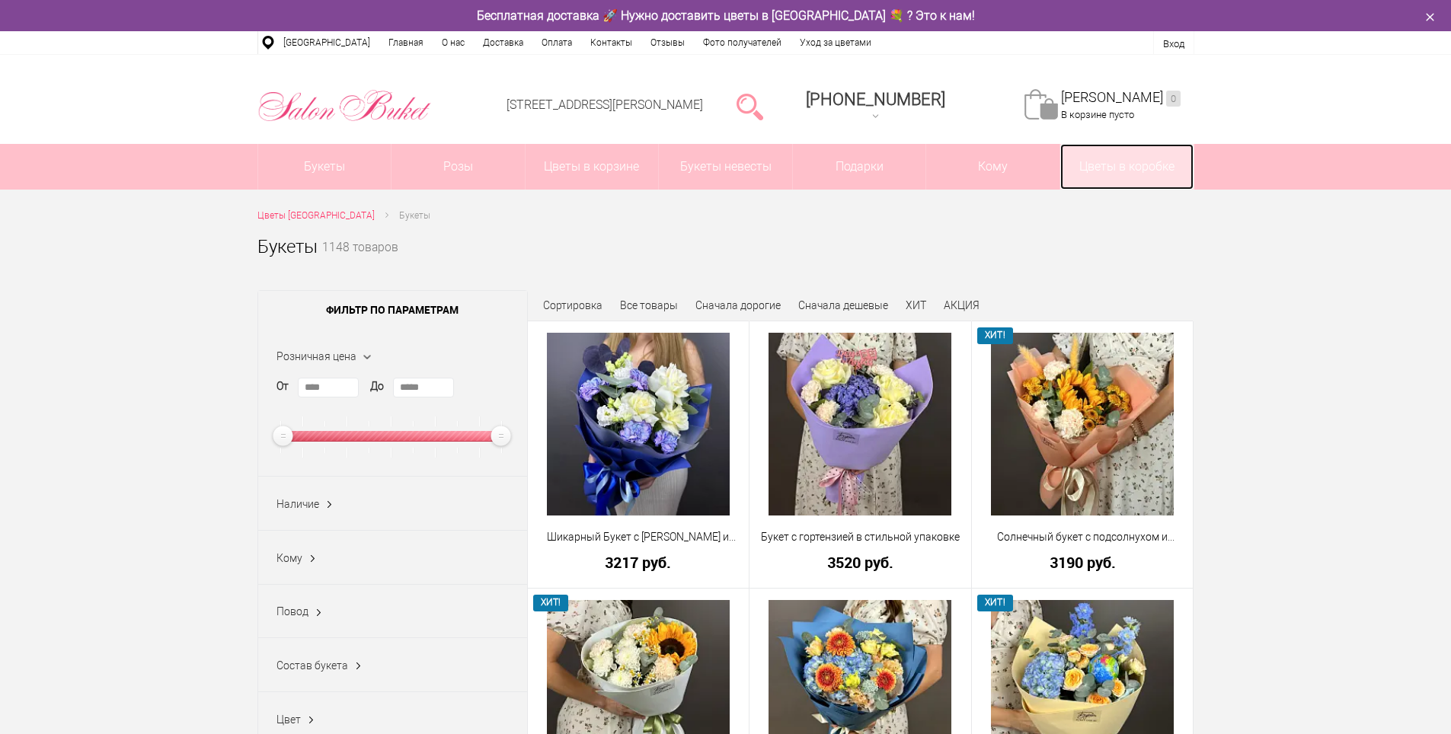
click at [1128, 178] on link "Цветы в коробке" at bounding box center [1127, 167] width 133 height 46
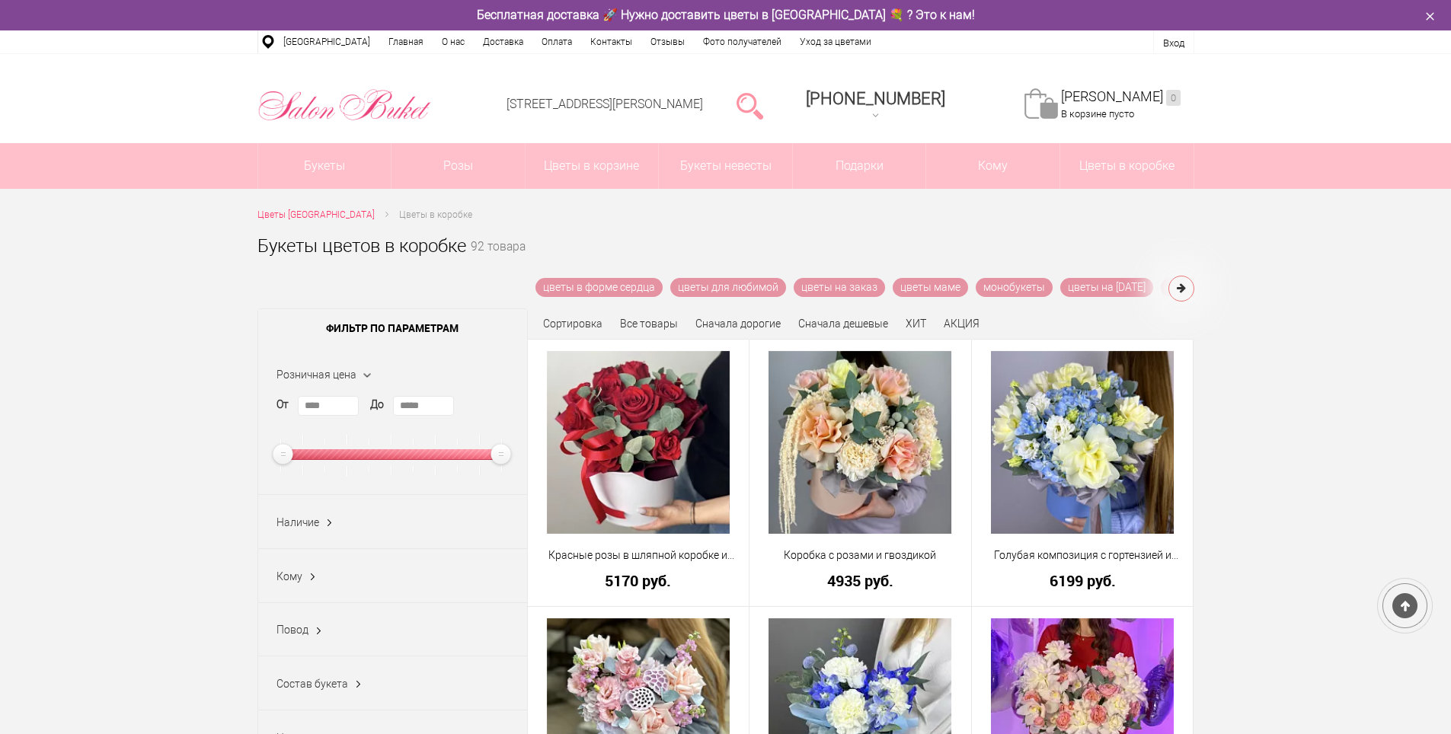
scroll to position [229, 0]
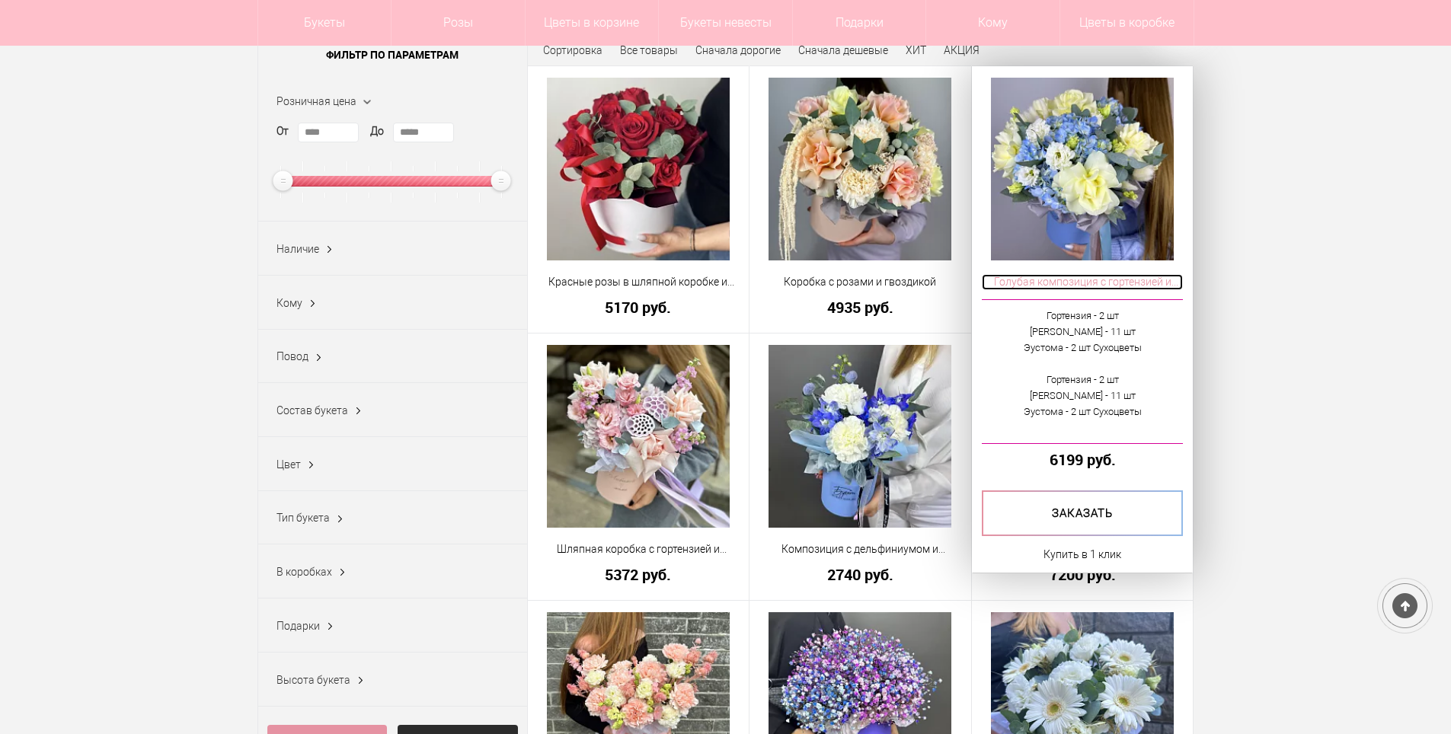
click at [1076, 286] on span "Голубая композиция с гортензией и розами" at bounding box center [1083, 282] width 202 height 16
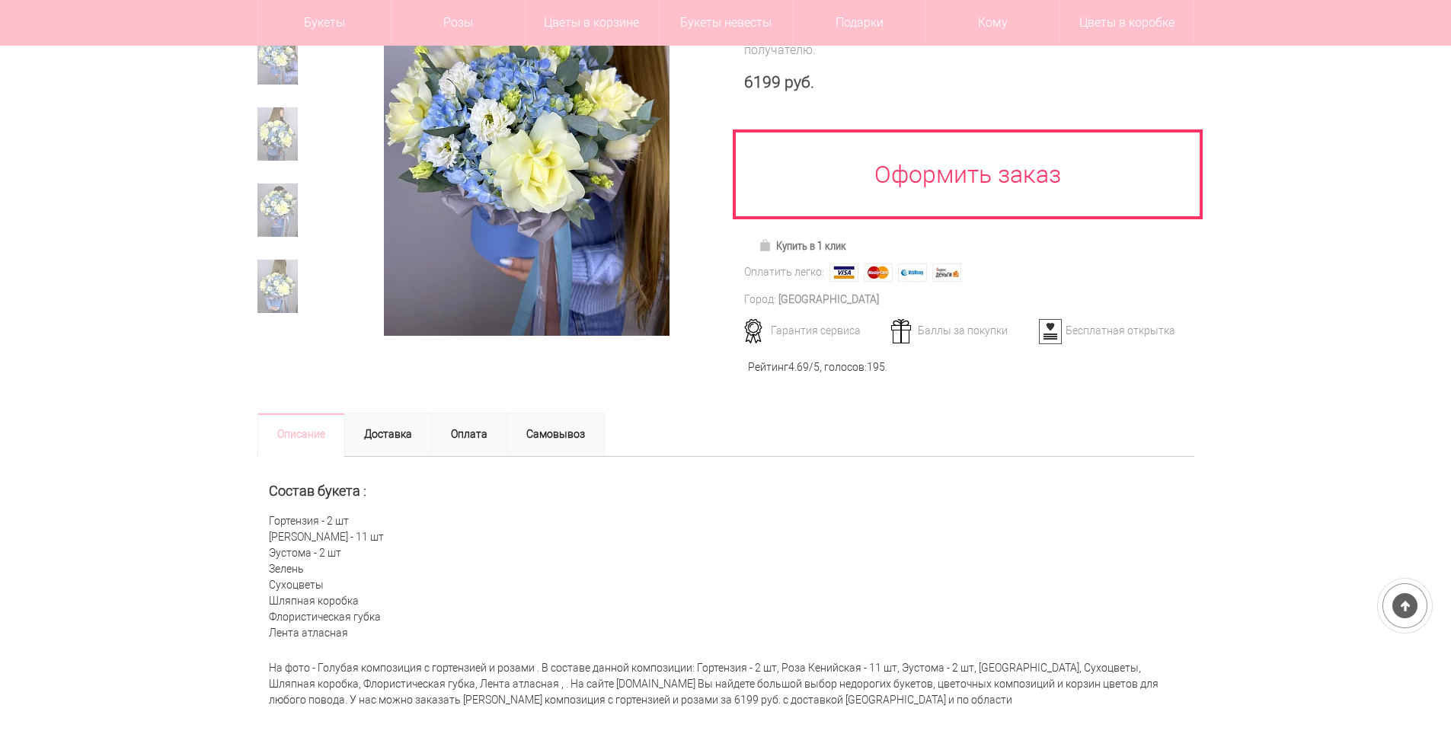
scroll to position [305, 0]
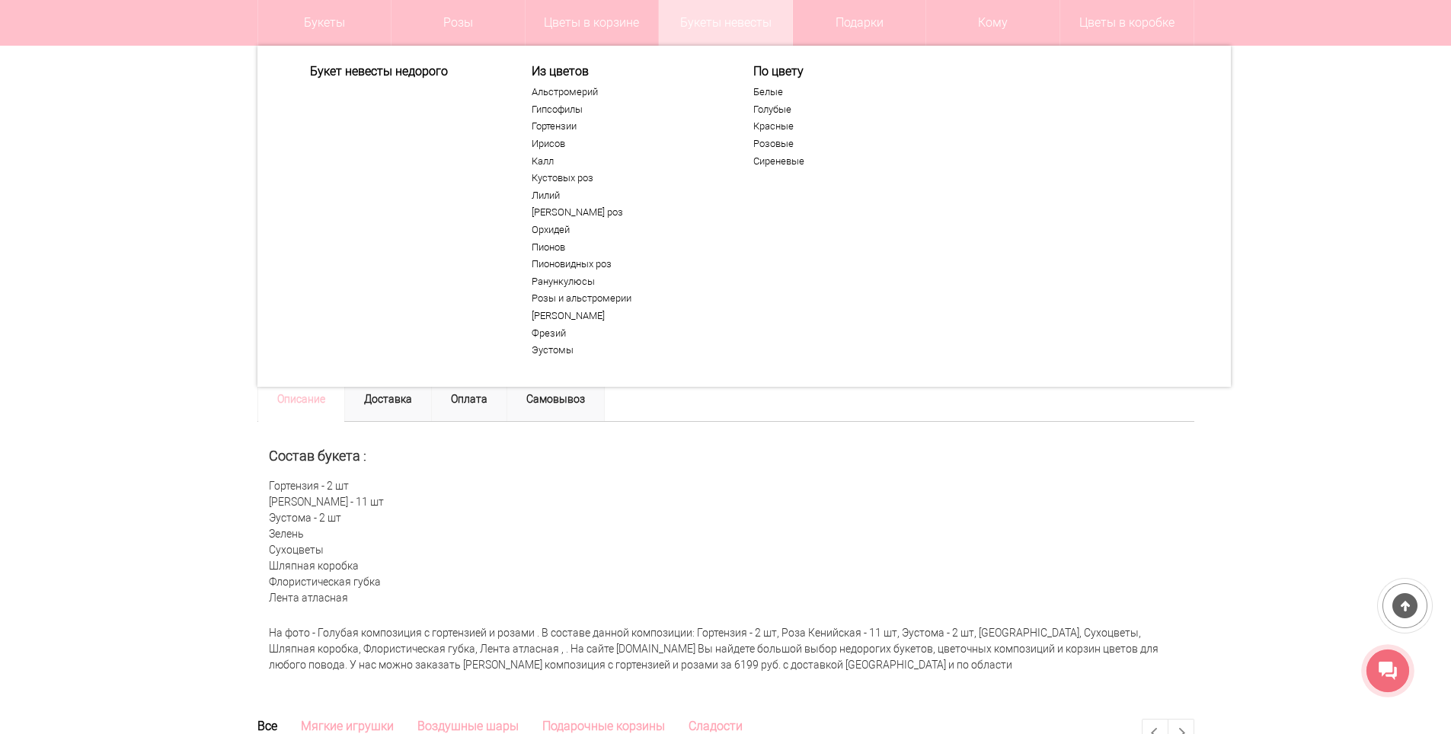
drag, startPoint x: 856, startPoint y: 544, endPoint x: 689, endPoint y: 3, distance: 566.1
click at [846, 503] on div "Состав букета : Гортензия - 2 шт Роза Кенийская - 11 шт Эустома - 2 шт Зелень С…" at bounding box center [726, 520] width 937 height 197
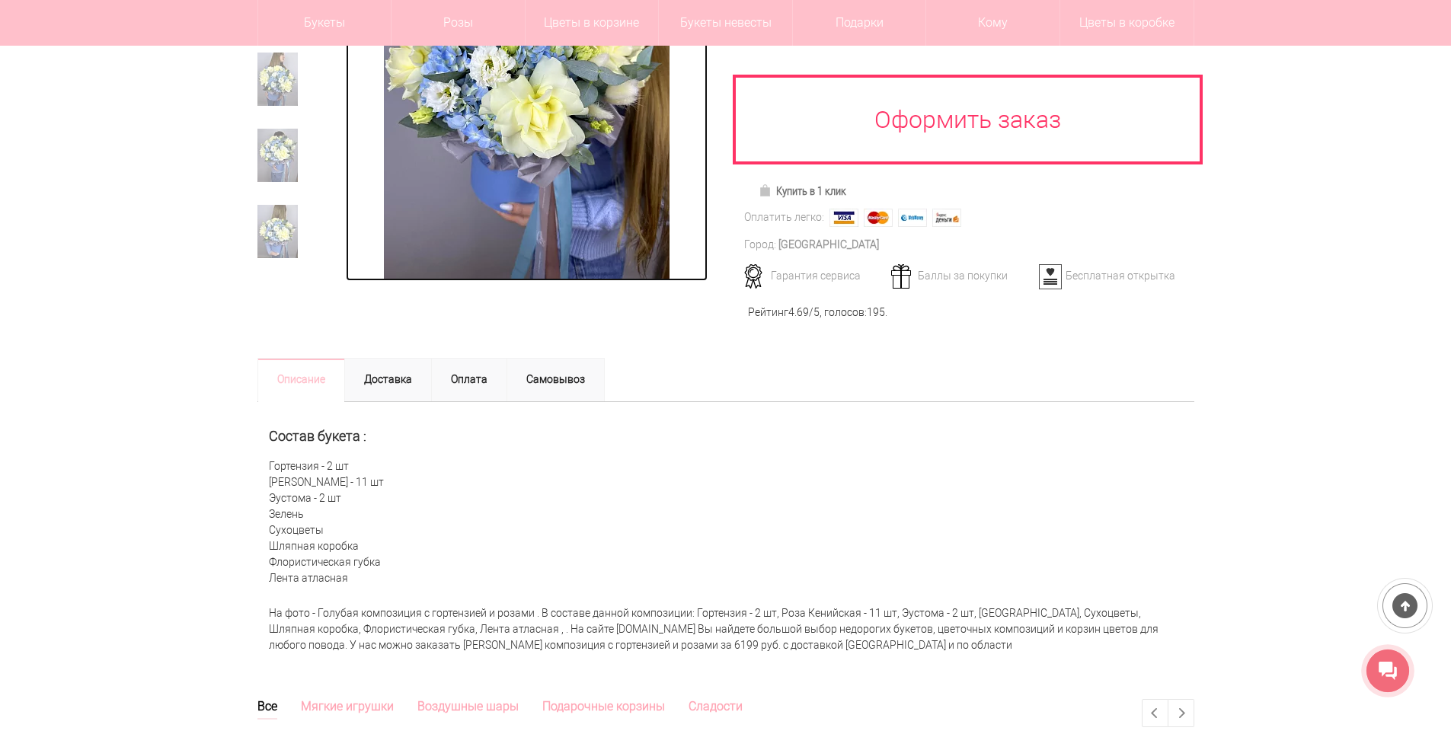
scroll to position [381, 0]
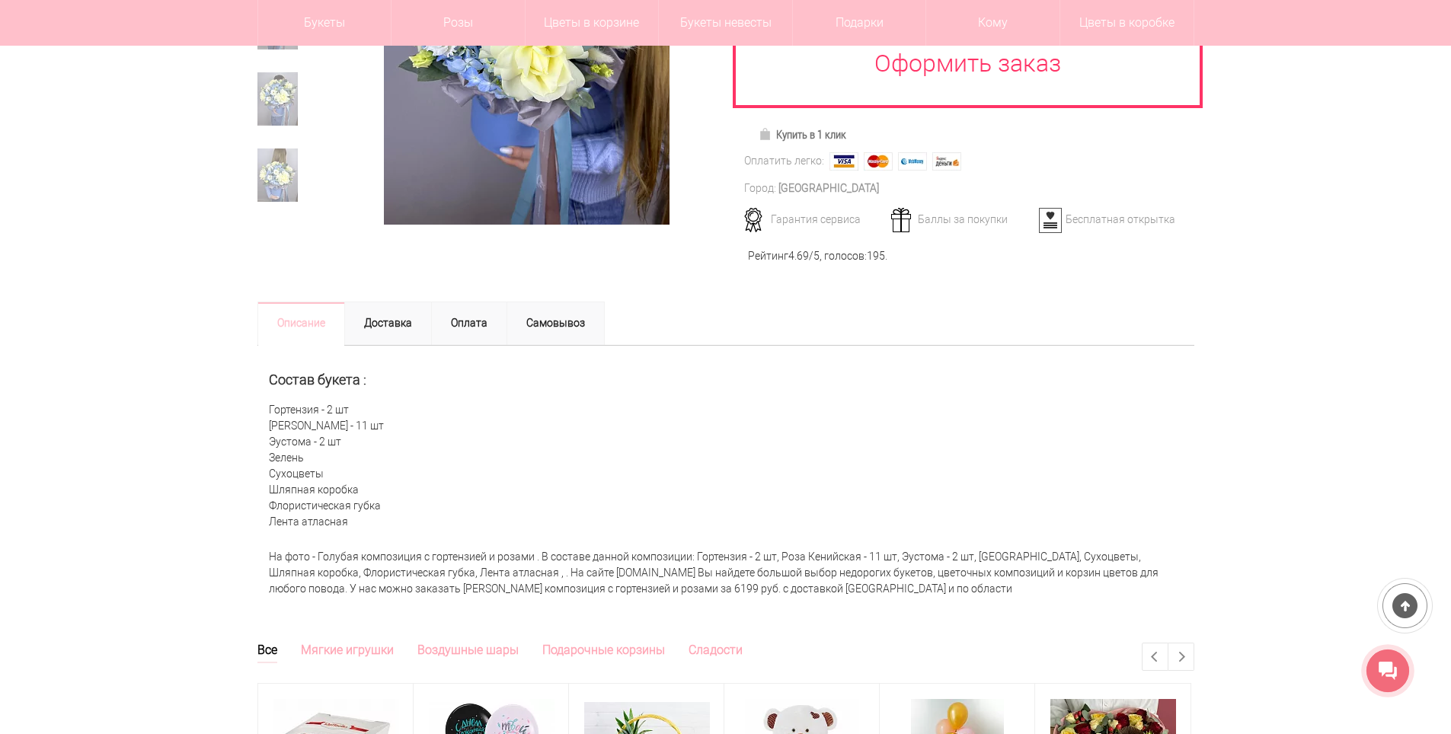
drag, startPoint x: 272, startPoint y: 408, endPoint x: 362, endPoint y: 516, distance: 140.1
click at [362, 516] on div "Состав букета : Гортензия - 2 шт Роза Кенийская - 11 шт Эустома - 2 шт Зелень С…" at bounding box center [726, 444] width 937 height 197
click at [266, 411] on div "Состав букета : Гортензия - 2 шт Роза Кенийская - 11 шт Эустома - 2 шт Зелень С…" at bounding box center [726, 444] width 937 height 197
drag, startPoint x: 266, startPoint y: 411, endPoint x: 333, endPoint y: 497, distance: 109.1
click at [344, 533] on div "Состав букета : Гортензия - 2 шт Роза Кенийская - 11 шт Эустома - 2 шт Зелень С…" at bounding box center [726, 444] width 937 height 197
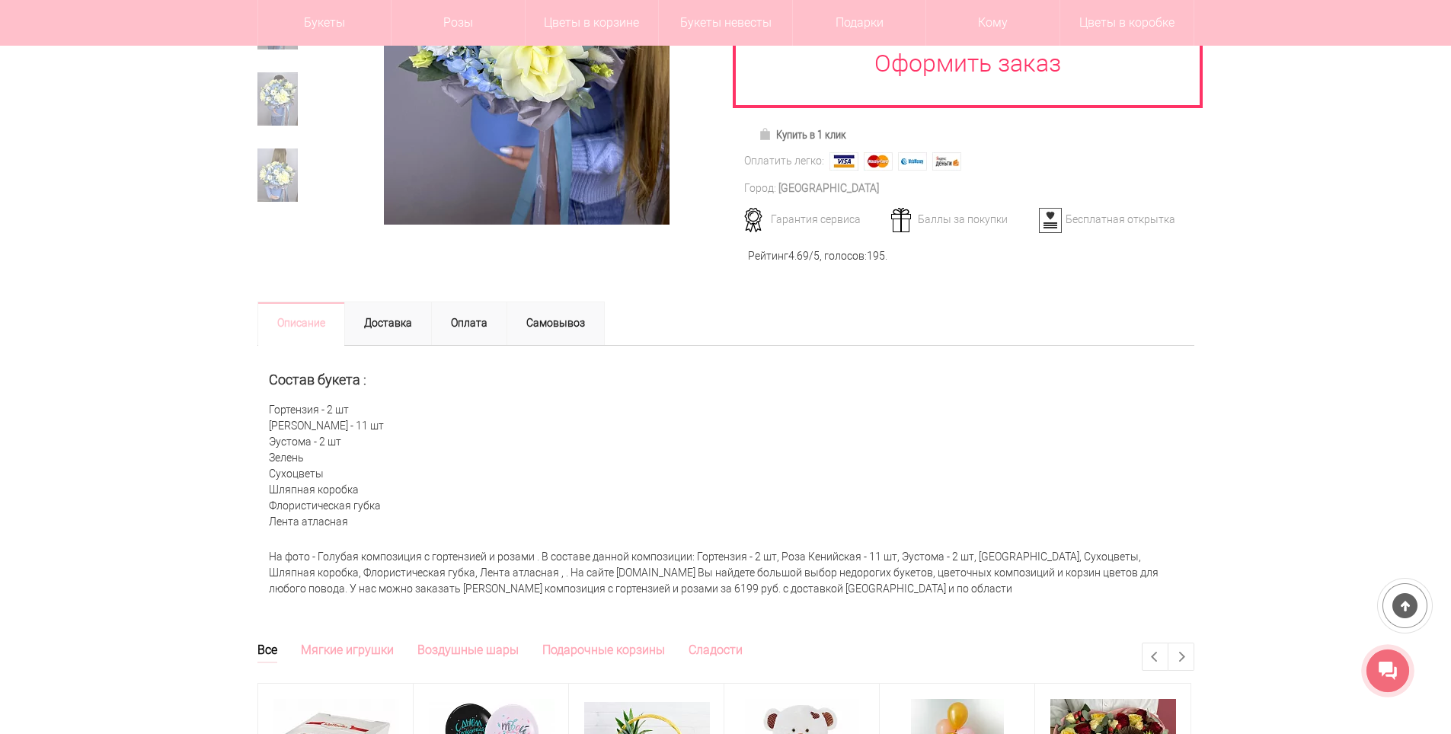
copy div "Гортензия - 2 шт Роза Кенийская - 11 шт Эустома - 2 шт Зелень Сухоцветы Шляпная…"
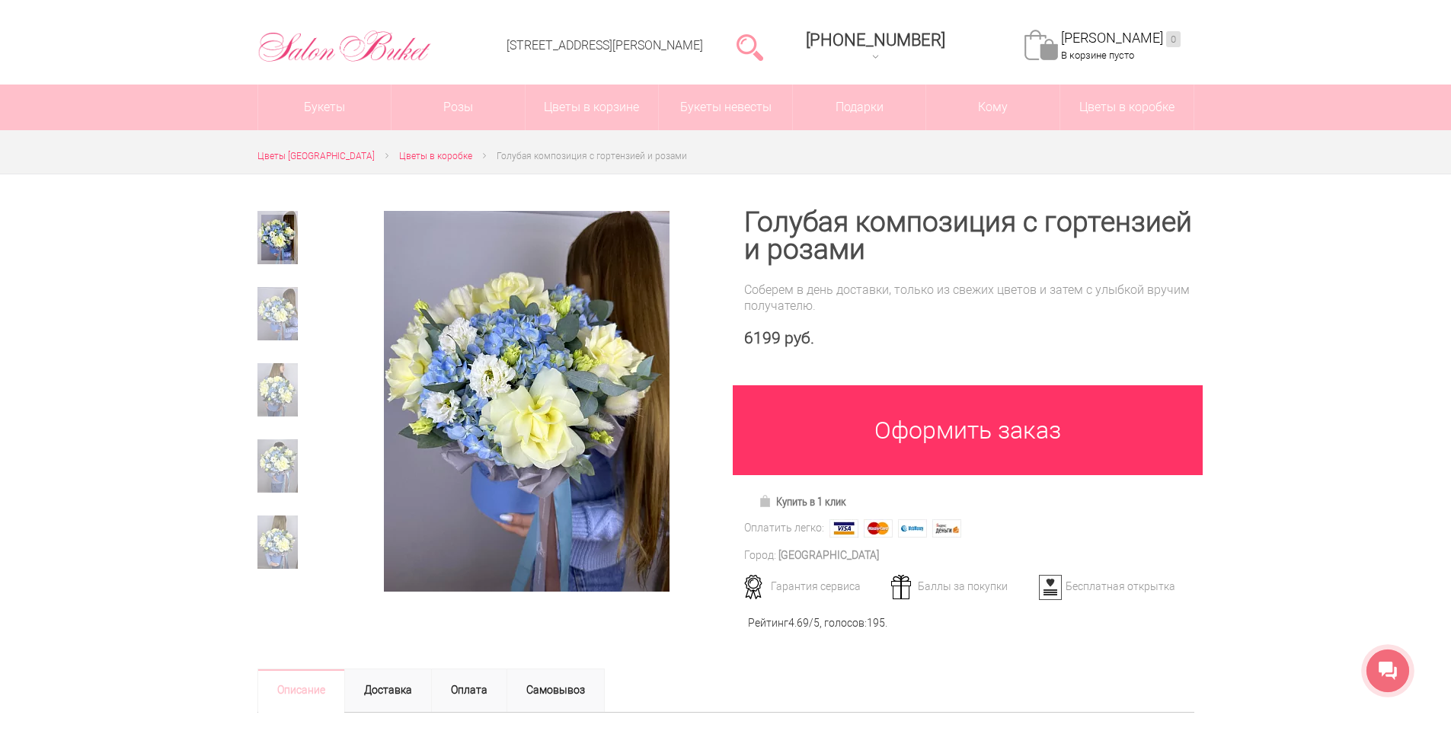
scroll to position [0, 0]
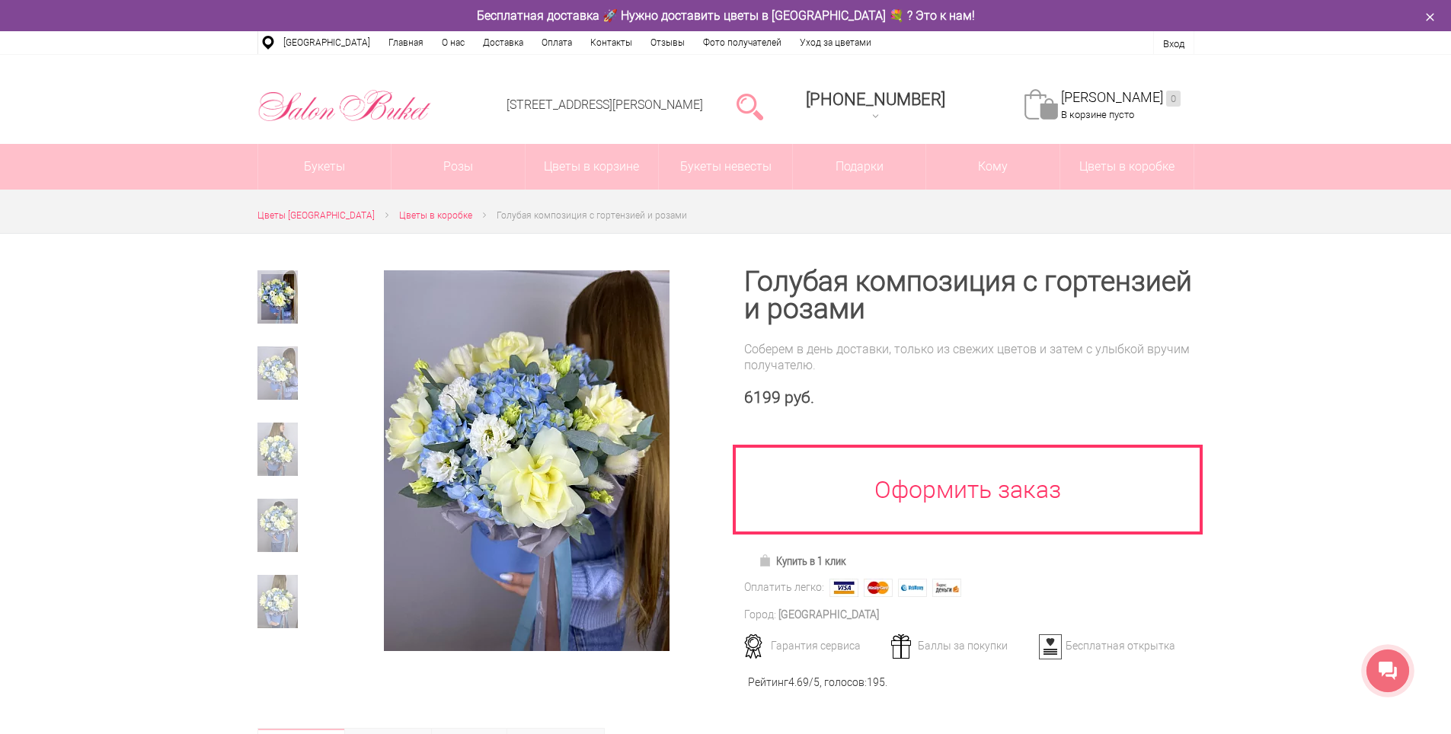
click at [1279, 465] on div at bounding box center [725, 651] width 1451 height 837
